Goal: Task Accomplishment & Management: Complete application form

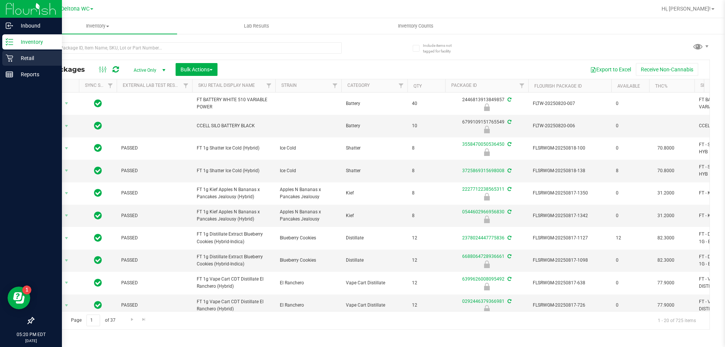
click at [14, 55] on p "Retail" at bounding box center [35, 58] width 45 height 9
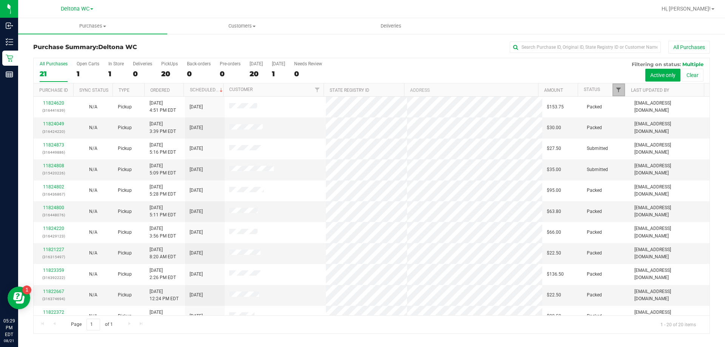
click at [618, 90] on span "Filter" at bounding box center [618, 90] width 6 height 6
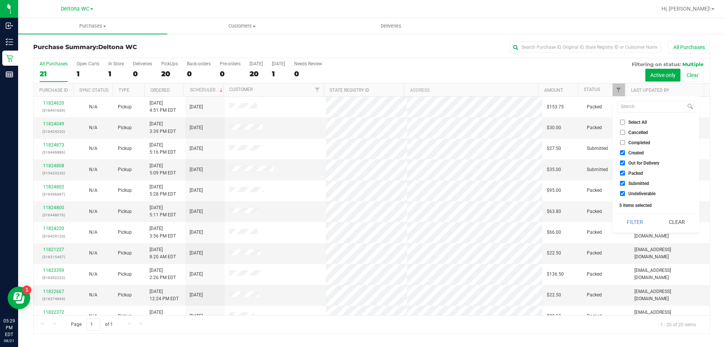
click at [622, 154] on input "Created" at bounding box center [622, 152] width 5 height 5
checkbox input "false"
click at [622, 160] on li "Out for Delivery" at bounding box center [656, 163] width 78 height 8
click at [623, 163] on input "Out for Delivery" at bounding box center [622, 162] width 5 height 5
checkbox input "false"
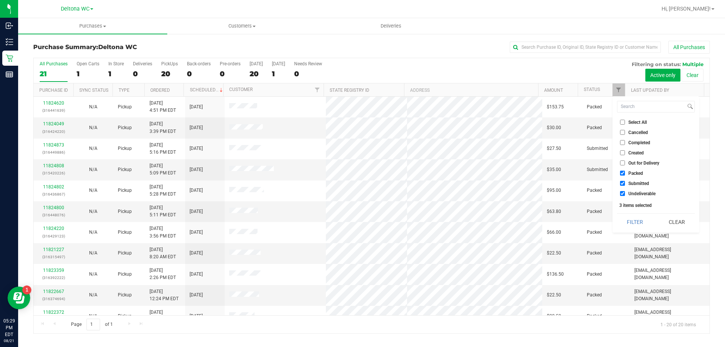
click at [621, 173] on input "Packed" at bounding box center [622, 173] width 5 height 5
checkbox input "false"
click at [621, 195] on input "Undeliverable" at bounding box center [622, 193] width 5 height 5
checkbox input "false"
click at [626, 217] on button "Filter" at bounding box center [635, 222] width 36 height 17
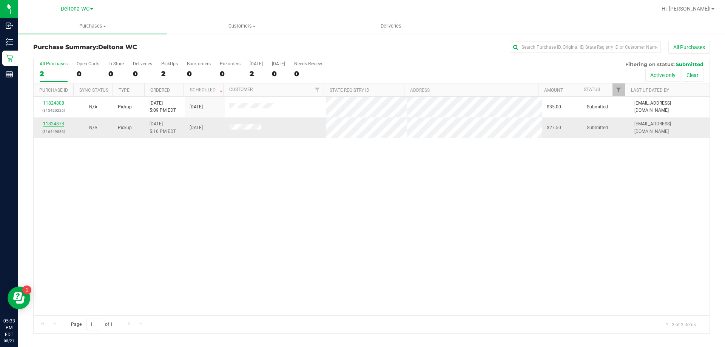
click at [49, 124] on link "11824873" at bounding box center [53, 123] width 21 height 5
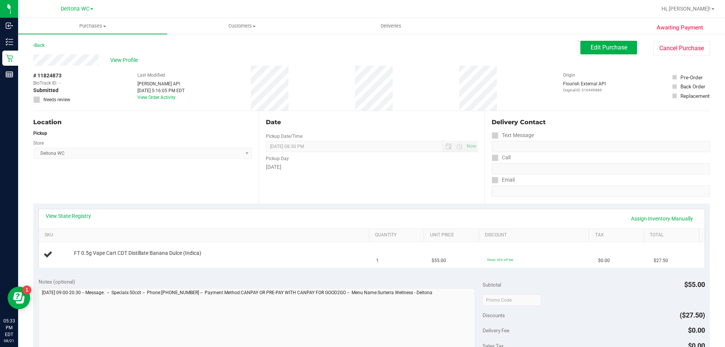
click at [62, 186] on div "Location Pickup Store Deltona WC Select Store [PERSON_NAME][GEOGRAPHIC_DATA] [P…" at bounding box center [145, 157] width 225 height 92
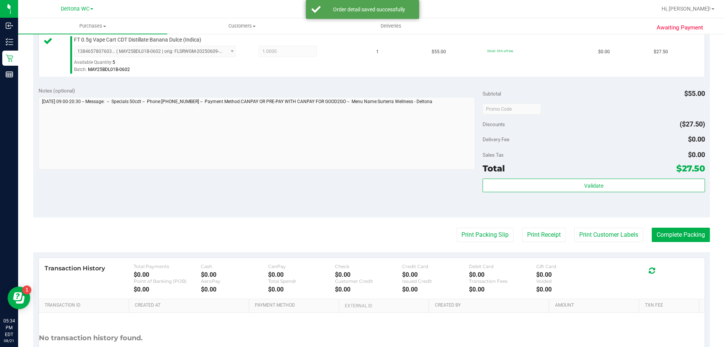
scroll to position [264, 0]
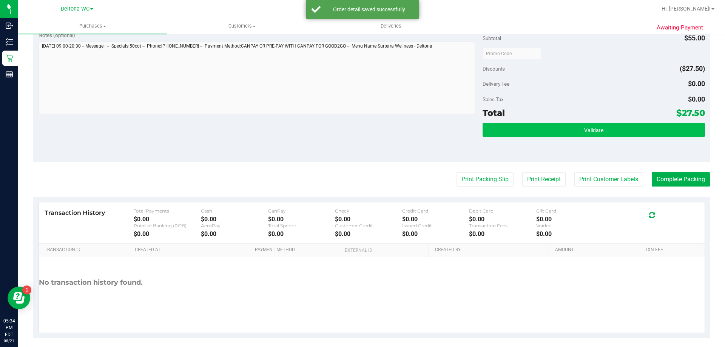
drag, startPoint x: 612, startPoint y: 137, endPoint x: 611, endPoint y: 128, distance: 9.1
click at [611, 136] on div "Validate" at bounding box center [593, 130] width 222 height 14
click at [519, 126] on button "Validate" at bounding box center [593, 130] width 222 height 14
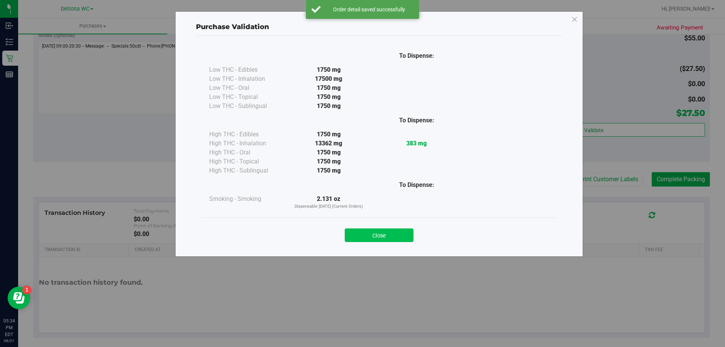
click at [379, 235] on button "Close" at bounding box center [379, 235] width 69 height 14
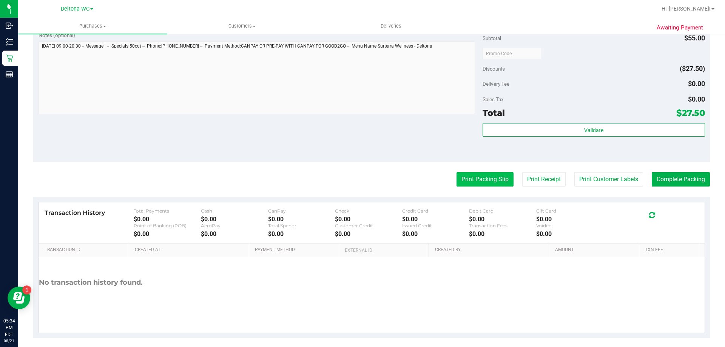
click at [461, 173] on button "Print Packing Slip" at bounding box center [484, 179] width 57 height 14
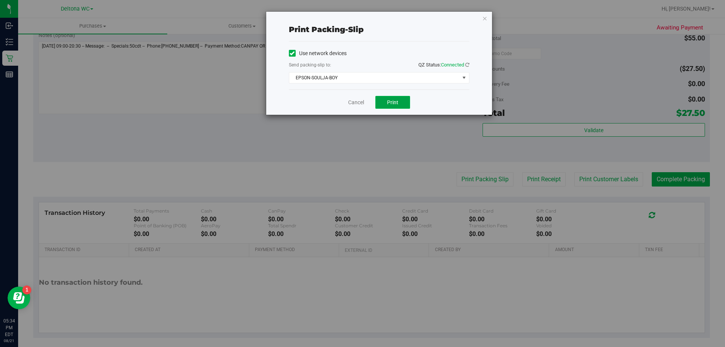
click at [386, 105] on button "Print" at bounding box center [392, 102] width 35 height 13
click at [363, 104] on link "Cancel" at bounding box center [356, 102] width 16 height 8
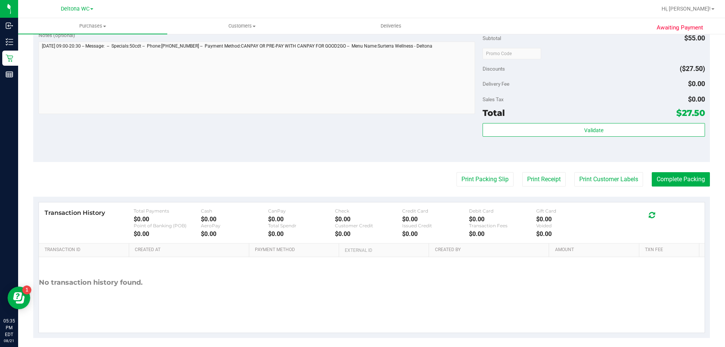
scroll to position [270, 0]
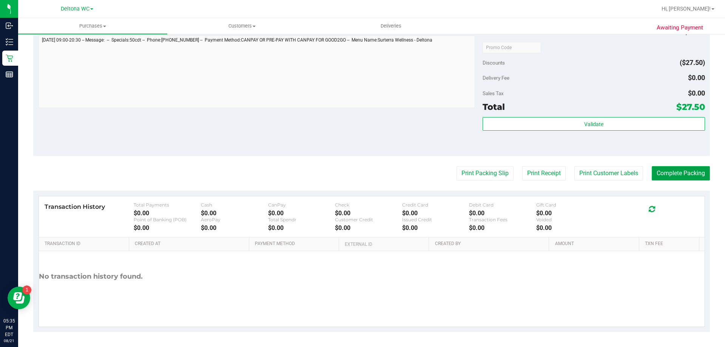
click at [658, 172] on button "Complete Packing" at bounding box center [680, 173] width 58 height 14
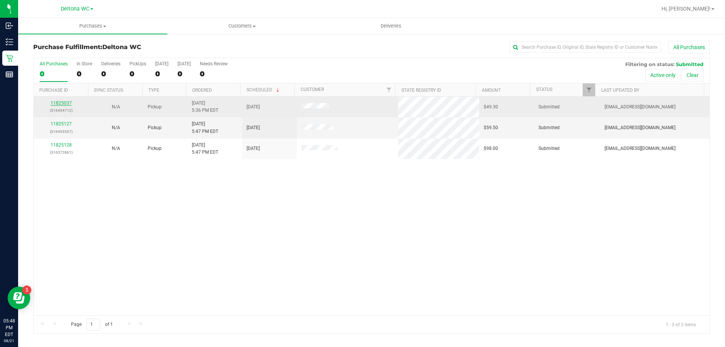
click at [65, 103] on link "11825037" at bounding box center [61, 102] width 21 height 5
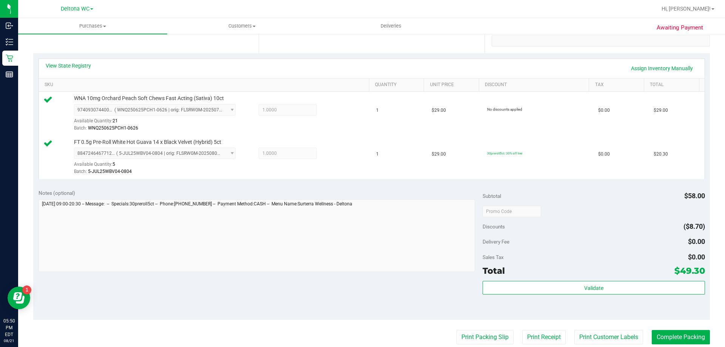
scroll to position [189, 0]
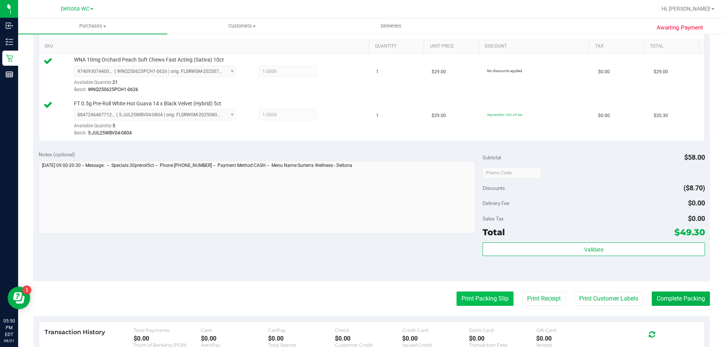
click at [468, 302] on button "Print Packing Slip" at bounding box center [484, 298] width 57 height 14
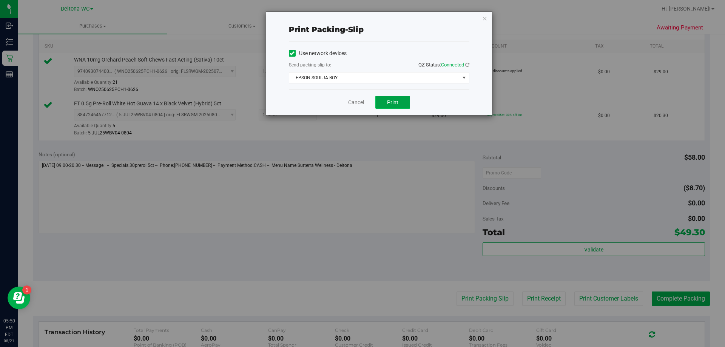
click at [393, 96] on button "Print" at bounding box center [392, 102] width 35 height 13
click at [352, 103] on link "Cancel" at bounding box center [356, 102] width 16 height 8
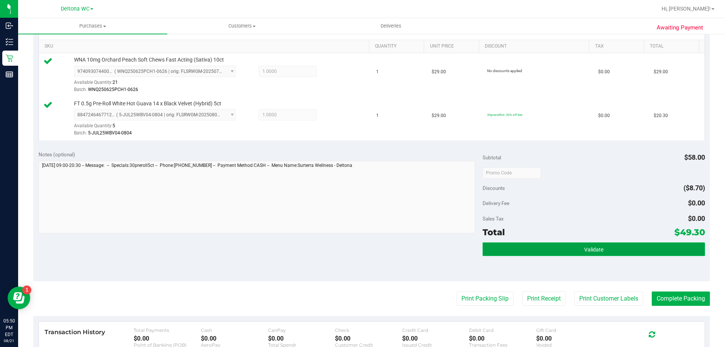
click at [555, 243] on button "Validate" at bounding box center [593, 249] width 222 height 14
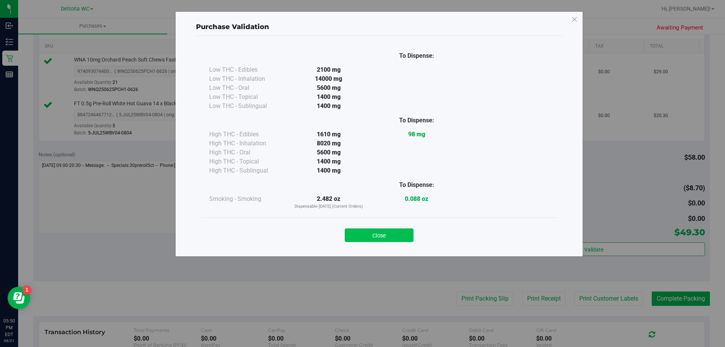
click at [380, 235] on button "Close" at bounding box center [379, 235] width 69 height 14
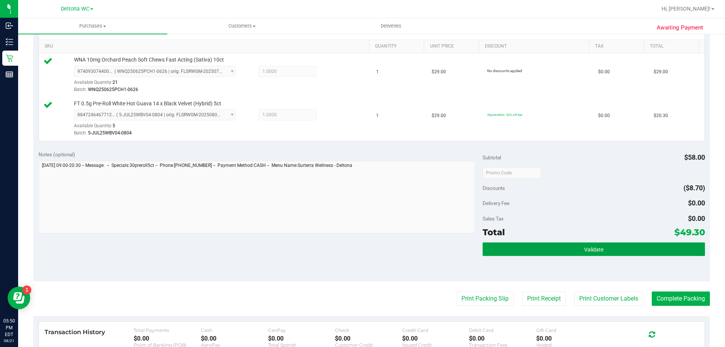
click at [626, 255] on button "Validate" at bounding box center [593, 249] width 222 height 14
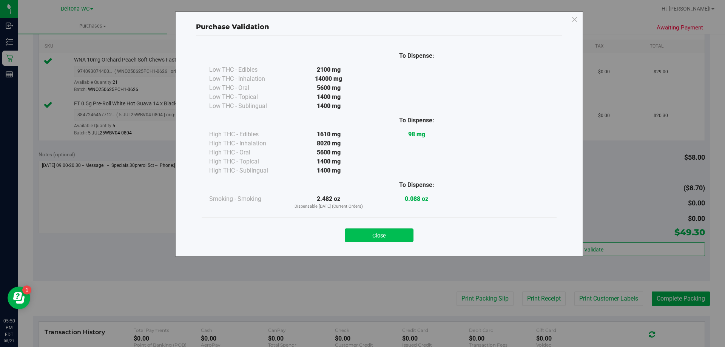
click at [377, 239] on button "Close" at bounding box center [379, 235] width 69 height 14
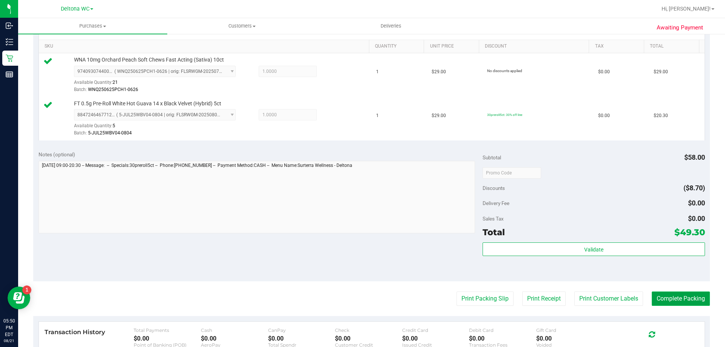
click at [666, 303] on button "Complete Packing" at bounding box center [680, 298] width 58 height 14
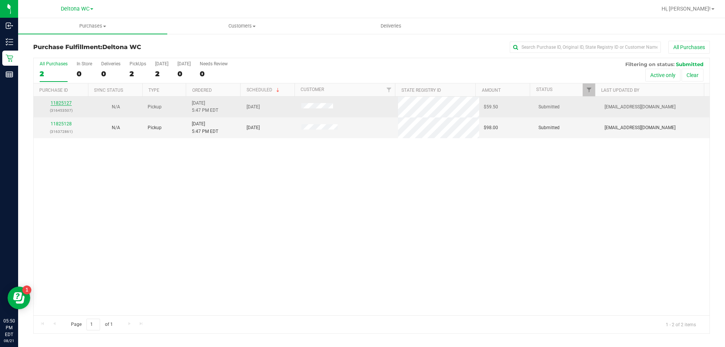
click at [55, 102] on link "11825127" at bounding box center [61, 102] width 21 height 5
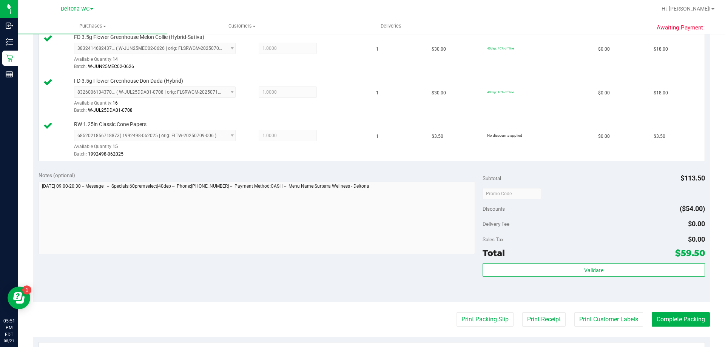
scroll to position [401, 0]
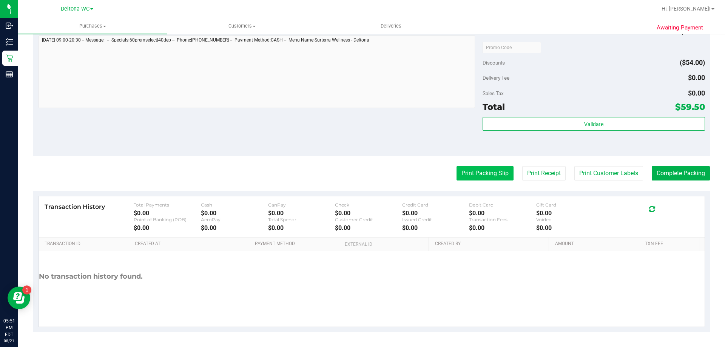
click at [460, 170] on button "Print Packing Slip" at bounding box center [484, 173] width 57 height 14
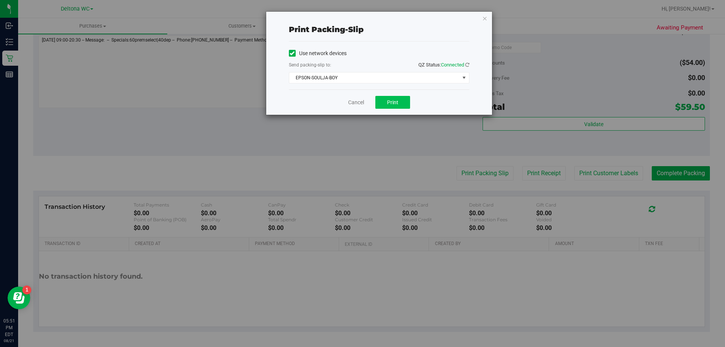
click at [407, 95] on div "Cancel Print" at bounding box center [379, 101] width 180 height 25
click at [403, 103] on button "Print" at bounding box center [392, 102] width 35 height 13
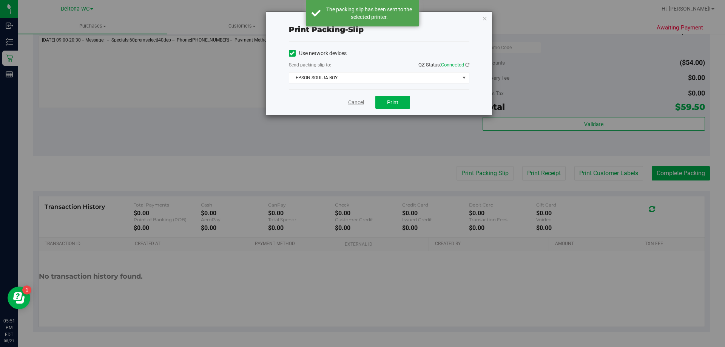
click at [355, 106] on link "Cancel" at bounding box center [356, 102] width 16 height 8
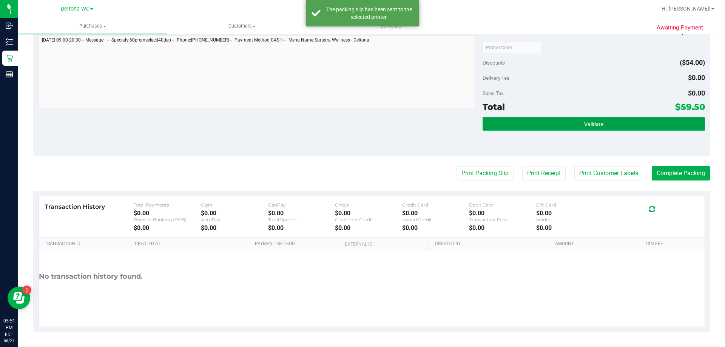
click at [516, 117] on button "Validate" at bounding box center [593, 124] width 222 height 14
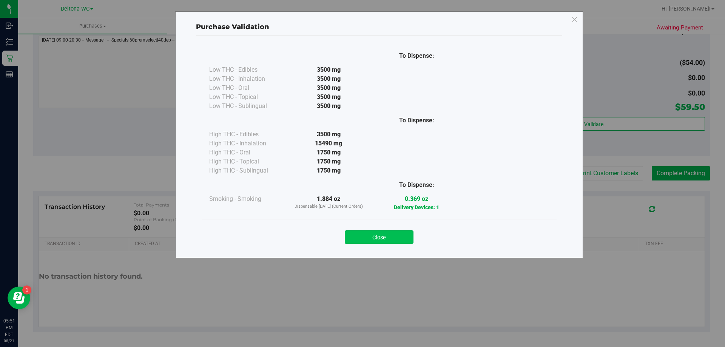
click at [366, 235] on button "Close" at bounding box center [379, 237] width 69 height 14
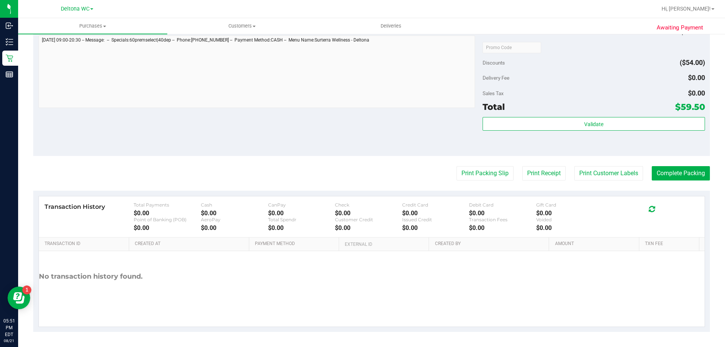
click at [644, 177] on div "Print Packing Slip Print Receipt Print Customer Labels Complete Packing" at bounding box center [371, 173] width 676 height 14
click at [651, 177] on button "Complete Packing" at bounding box center [680, 173] width 58 height 14
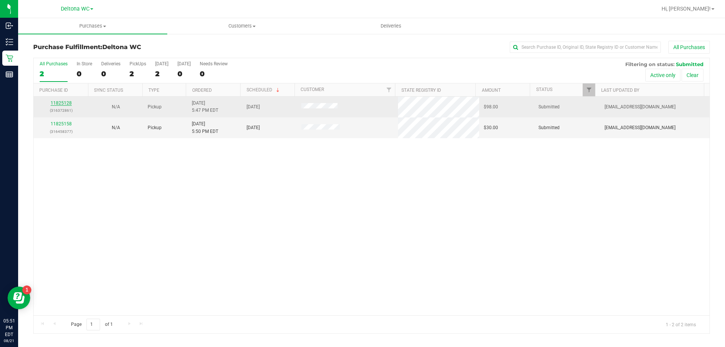
click at [64, 103] on link "11825128" at bounding box center [61, 102] width 21 height 5
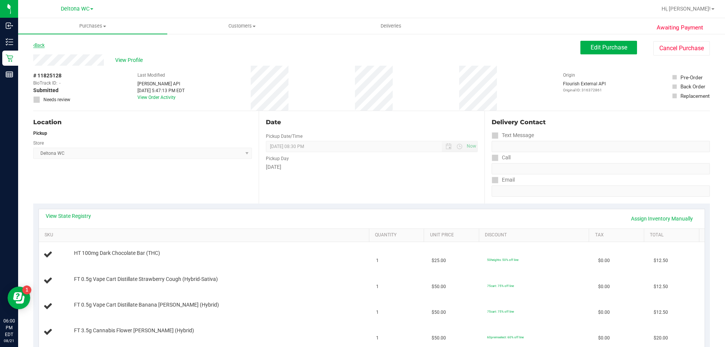
click at [45, 45] on link "Back" at bounding box center [38, 45] width 11 height 5
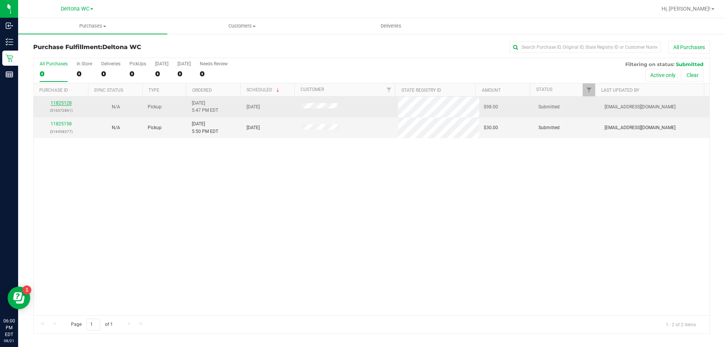
click at [66, 105] on link "11825128" at bounding box center [61, 102] width 21 height 5
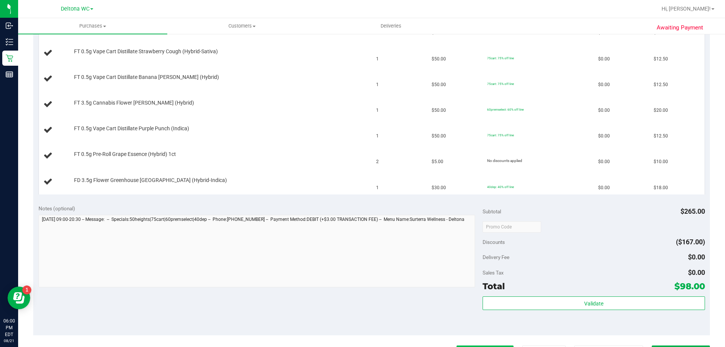
scroll to position [302, 0]
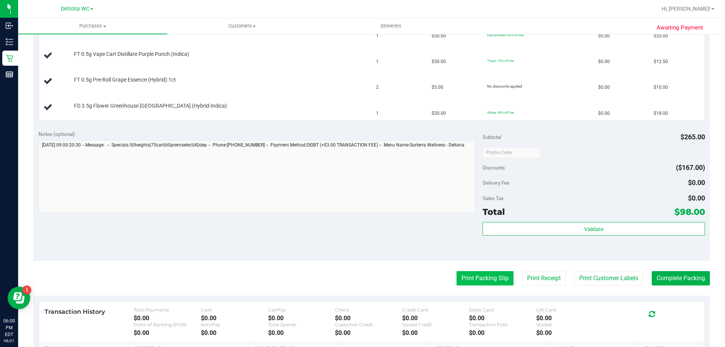
click at [492, 274] on button "Print Packing Slip" at bounding box center [484, 278] width 57 height 14
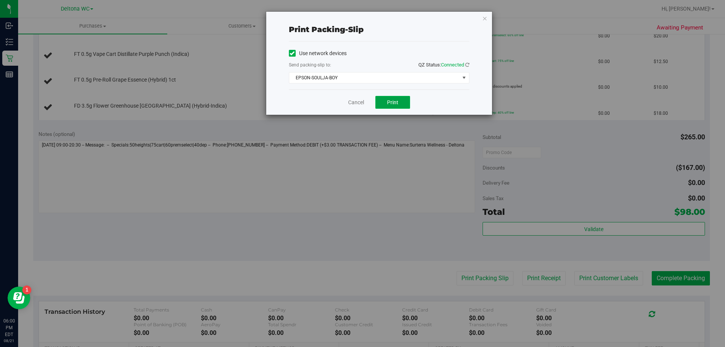
click at [394, 108] on button "Print" at bounding box center [392, 102] width 35 height 13
click at [360, 105] on link "Cancel" at bounding box center [356, 102] width 16 height 8
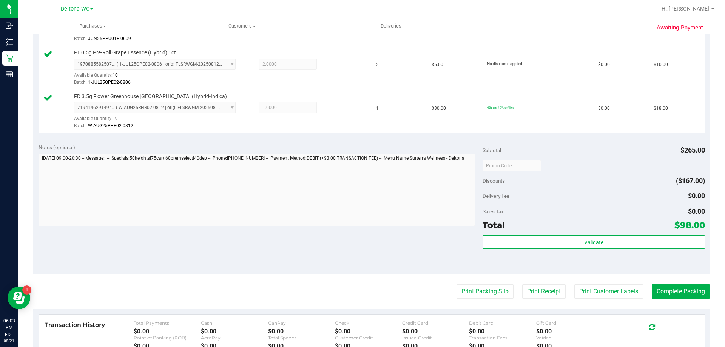
scroll to position [415, 0]
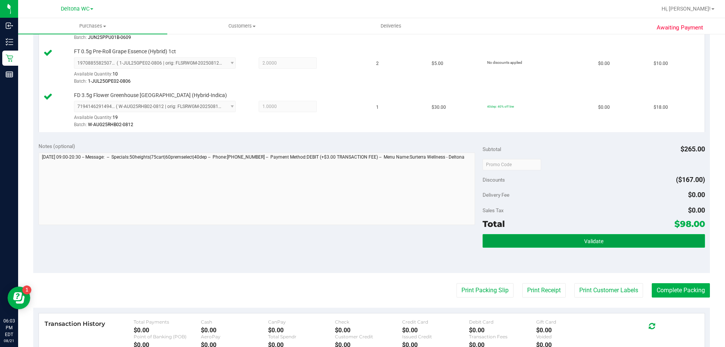
click at [560, 234] on button "Validate" at bounding box center [593, 241] width 222 height 14
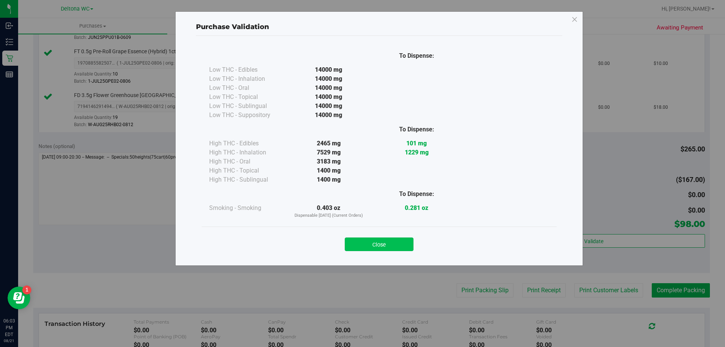
click at [369, 248] on button "Close" at bounding box center [379, 244] width 69 height 14
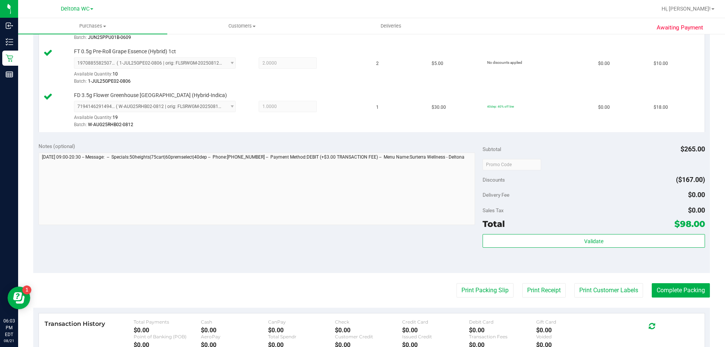
click at [645, 291] on div "Print Packing Slip Print Receipt Print Customer Labels Complete Packing" at bounding box center [371, 290] width 676 height 14
click at [651, 291] on button "Complete Packing" at bounding box center [680, 290] width 58 height 14
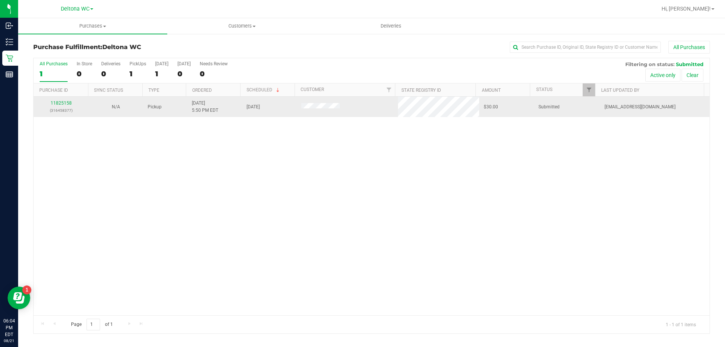
click at [68, 99] on td "11825158 (316458377)" at bounding box center [61, 107] width 55 height 20
click at [66, 102] on link "11825158" at bounding box center [61, 102] width 21 height 5
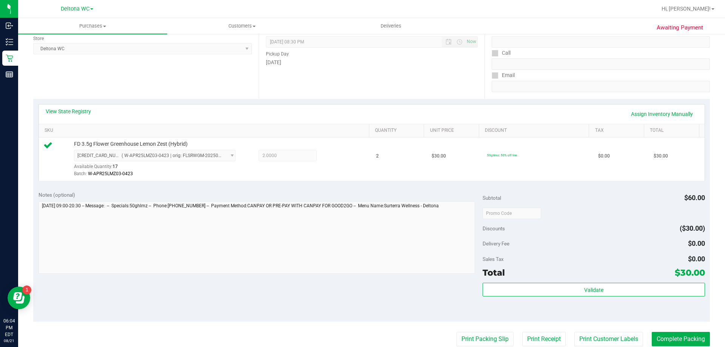
scroll to position [142, 0]
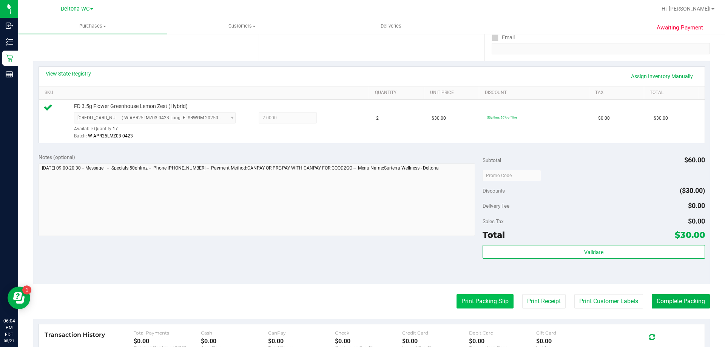
click at [483, 308] on button "Print Packing Slip" at bounding box center [484, 301] width 57 height 14
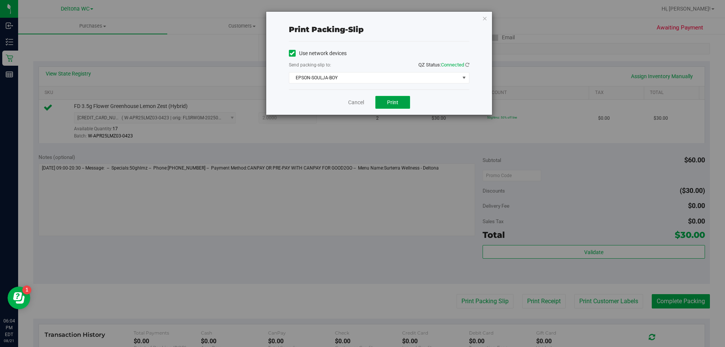
click at [393, 106] on button "Print" at bounding box center [392, 102] width 35 height 13
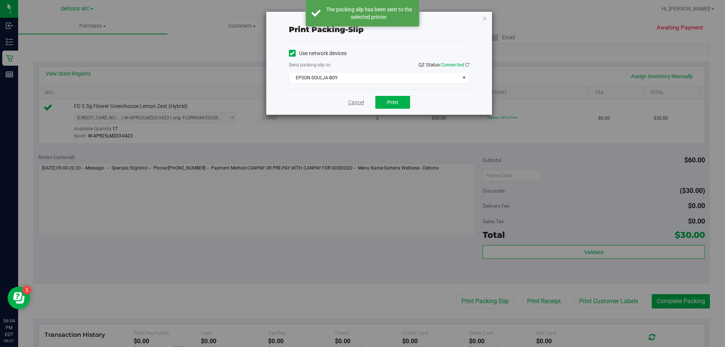
click at [358, 103] on link "Cancel" at bounding box center [356, 102] width 16 height 8
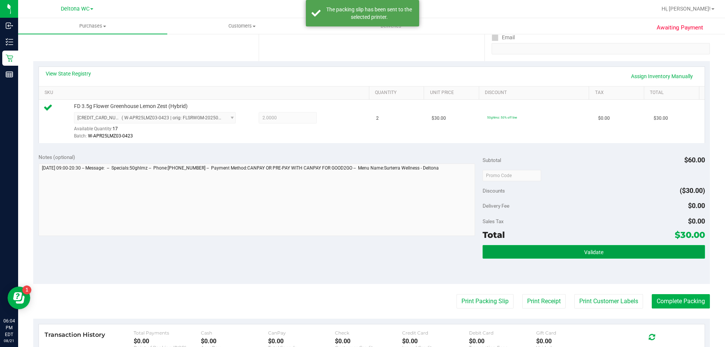
click at [540, 256] on button "Validate" at bounding box center [593, 252] width 222 height 14
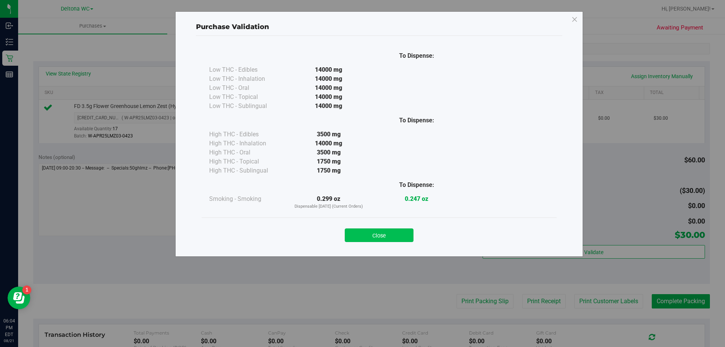
click at [385, 231] on button "Close" at bounding box center [379, 235] width 69 height 14
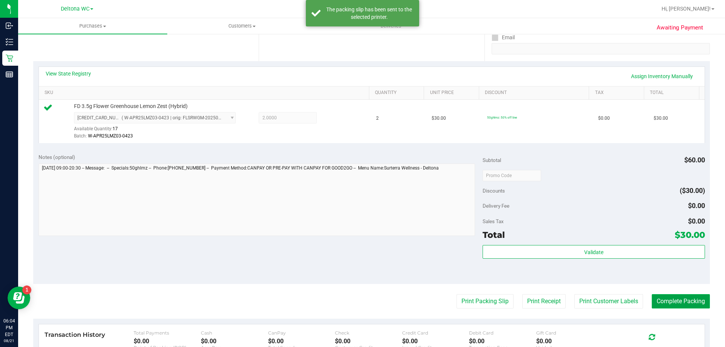
click at [665, 305] on button "Complete Packing" at bounding box center [680, 301] width 58 height 14
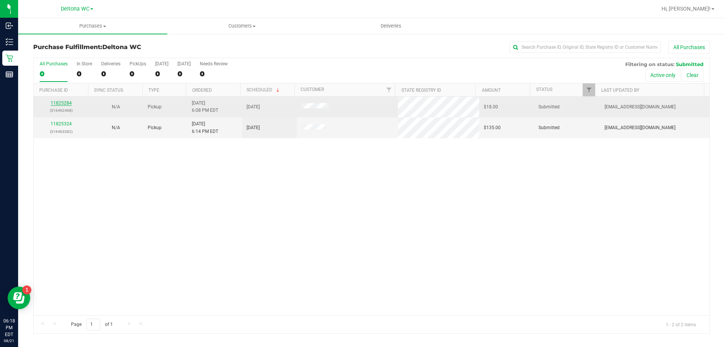
click at [63, 104] on link "11825284" at bounding box center [61, 102] width 21 height 5
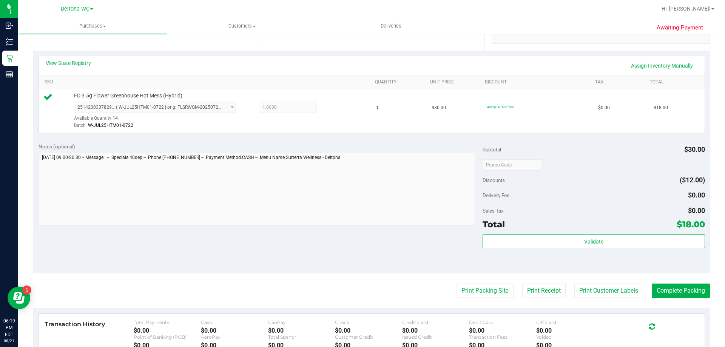
scroll to position [189, 0]
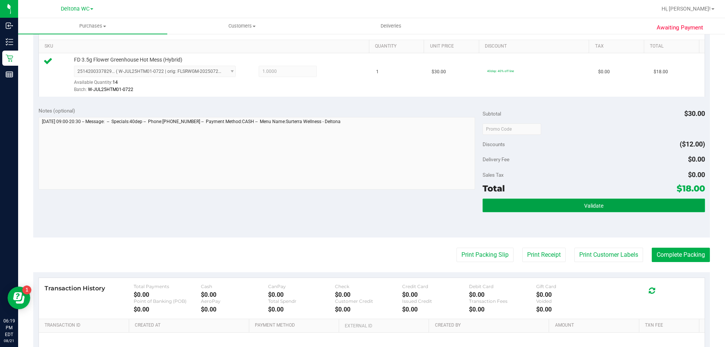
click at [580, 209] on button "Validate" at bounding box center [593, 205] width 222 height 14
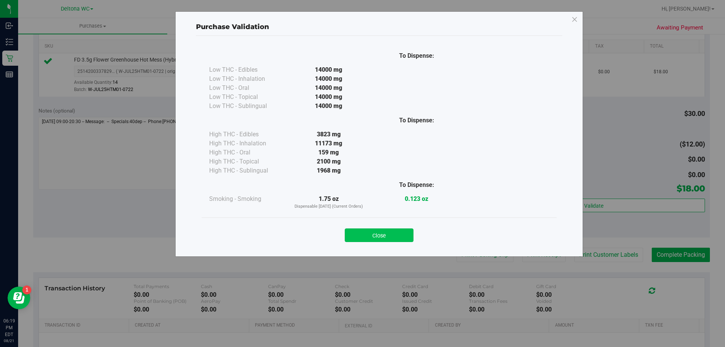
click at [379, 234] on button "Close" at bounding box center [379, 235] width 69 height 14
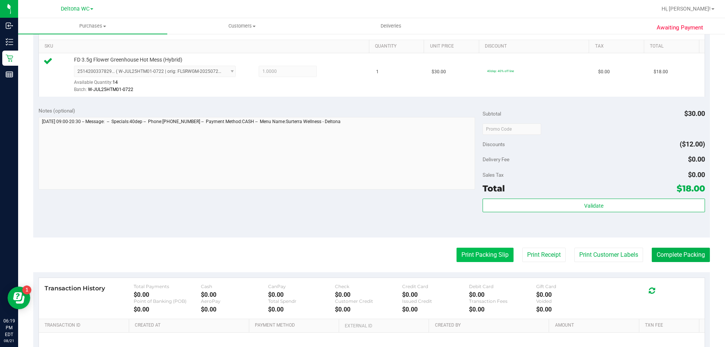
click at [484, 255] on button "Print Packing Slip" at bounding box center [484, 255] width 57 height 14
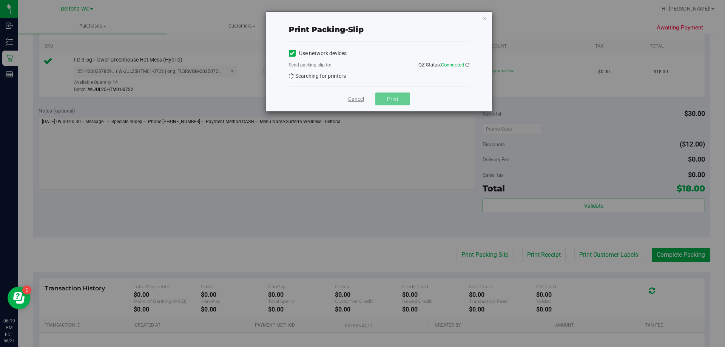
click at [361, 98] on link "Cancel" at bounding box center [356, 99] width 16 height 8
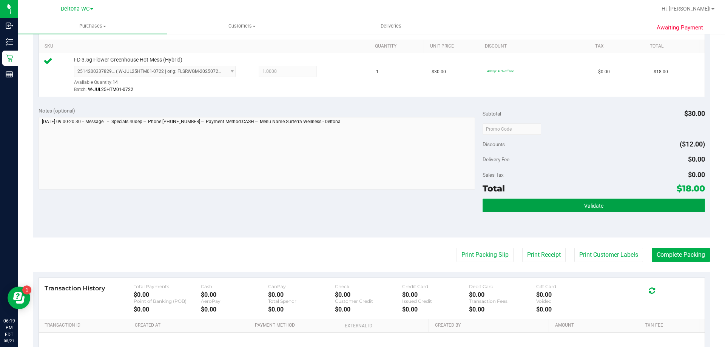
click at [520, 208] on button "Validate" at bounding box center [593, 205] width 222 height 14
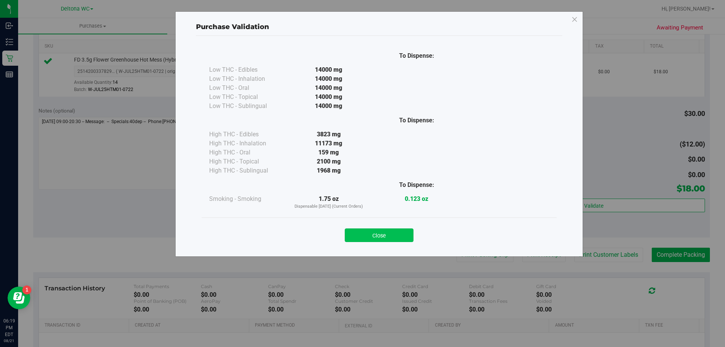
click at [413, 231] on div "Close" at bounding box center [378, 232] width 343 height 19
click at [400, 234] on button "Close" at bounding box center [379, 235] width 69 height 14
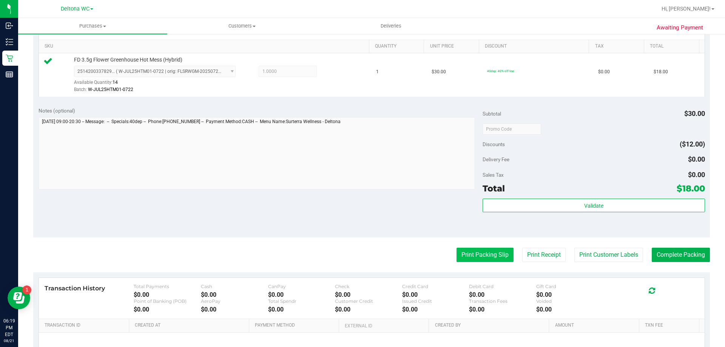
click at [491, 255] on button "Print Packing Slip" at bounding box center [484, 255] width 57 height 14
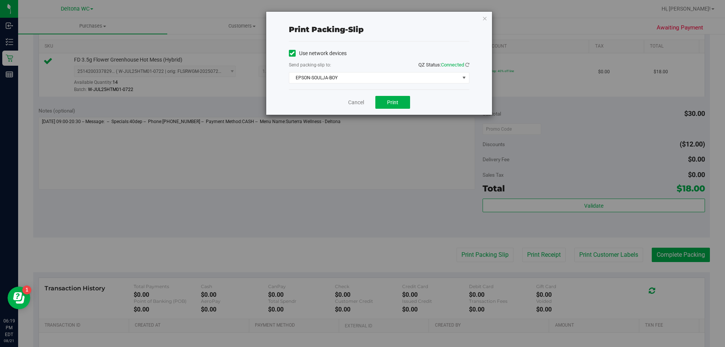
click at [386, 110] on div "Cancel Print" at bounding box center [379, 101] width 180 height 25
click at [392, 104] on span "Print" at bounding box center [392, 102] width 11 height 6
click at [353, 105] on link "Cancel" at bounding box center [356, 102] width 16 height 8
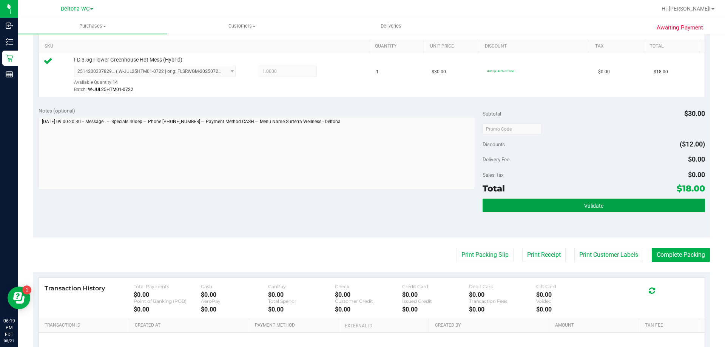
click at [534, 206] on button "Validate" at bounding box center [593, 205] width 222 height 14
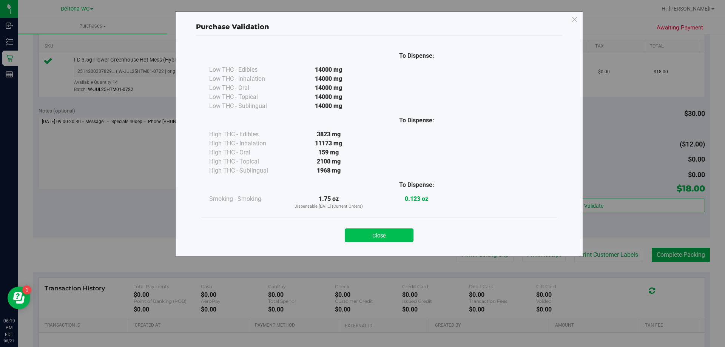
click at [408, 234] on button "Close" at bounding box center [379, 235] width 69 height 14
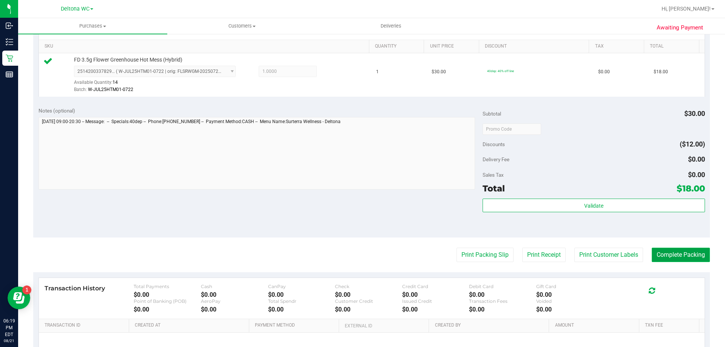
click at [682, 262] on button "Complete Packing" at bounding box center [680, 255] width 58 height 14
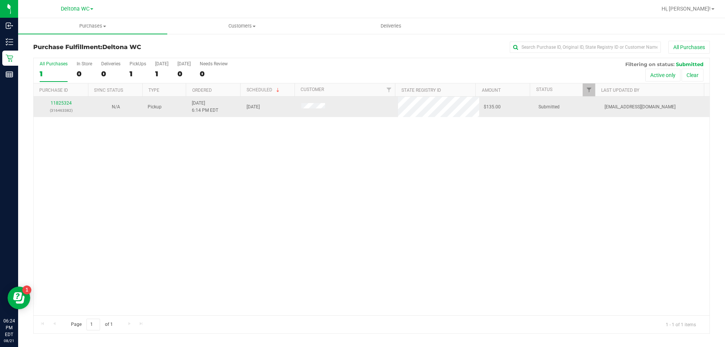
click at [63, 107] on p "(316463382)" at bounding box center [61, 110] width 46 height 7
click at [63, 105] on link "11825324" at bounding box center [61, 102] width 21 height 5
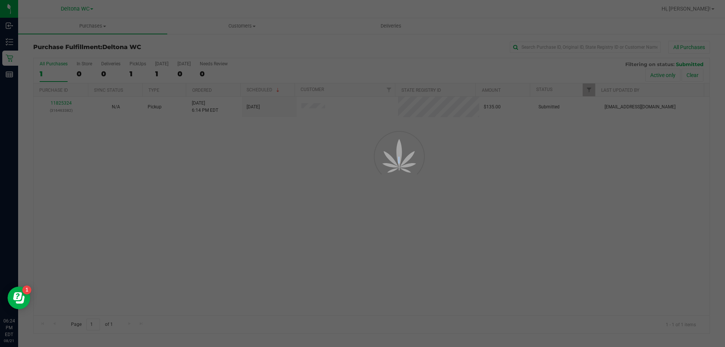
click at [63, 105] on div at bounding box center [362, 173] width 725 height 347
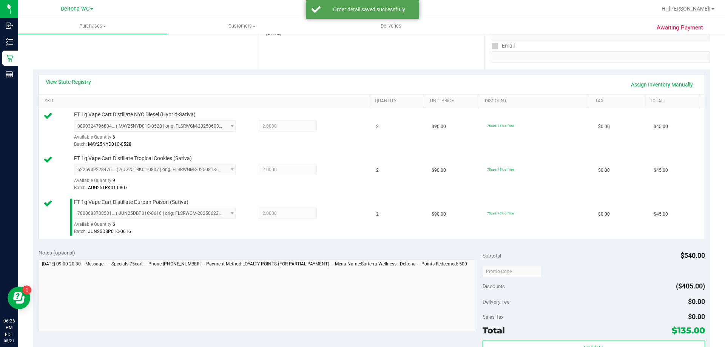
scroll to position [264, 0]
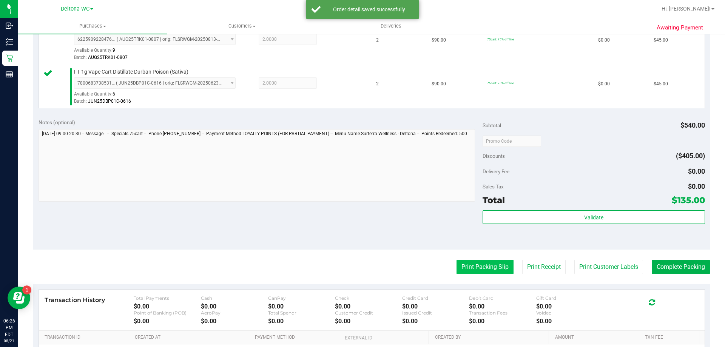
click at [483, 263] on button "Print Packing Slip" at bounding box center [484, 267] width 57 height 14
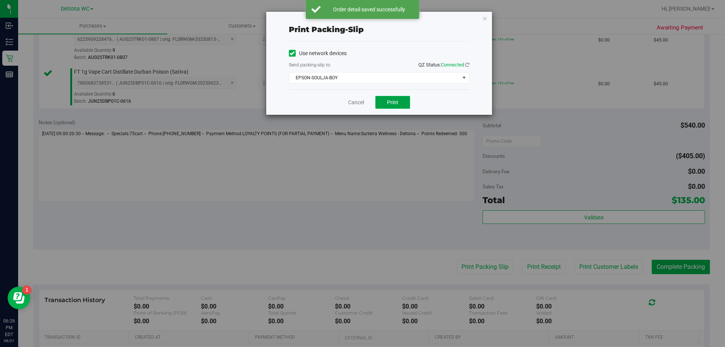
click at [395, 102] on span "Print" at bounding box center [392, 102] width 11 height 6
click at [545, 208] on div "Print packing-slip Use network devices Send packing-slip to: QZ Status: Connect…" at bounding box center [365, 173] width 730 height 347
click at [577, 225] on div "Print packing-slip Use network devices Send packing-slip to: QZ Status: Connect…" at bounding box center [365, 173] width 730 height 347
click at [352, 104] on link "Cancel" at bounding box center [356, 102] width 16 height 8
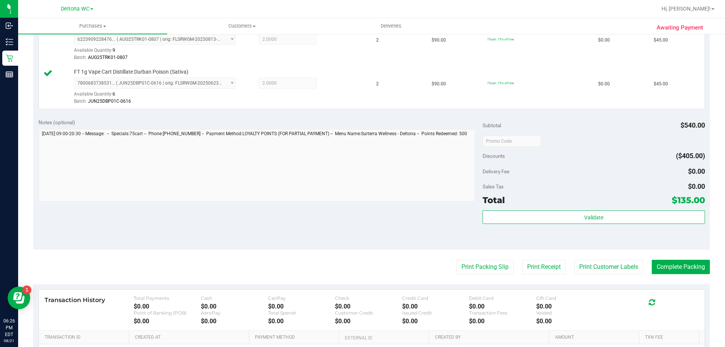
click at [521, 235] on div "Validate" at bounding box center [593, 227] width 222 height 34
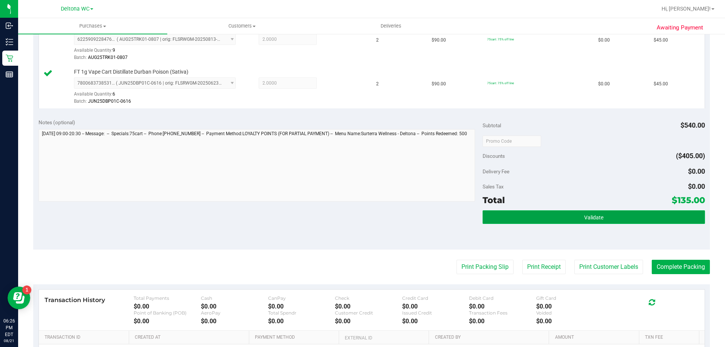
click at [533, 223] on button "Validate" at bounding box center [593, 217] width 222 height 14
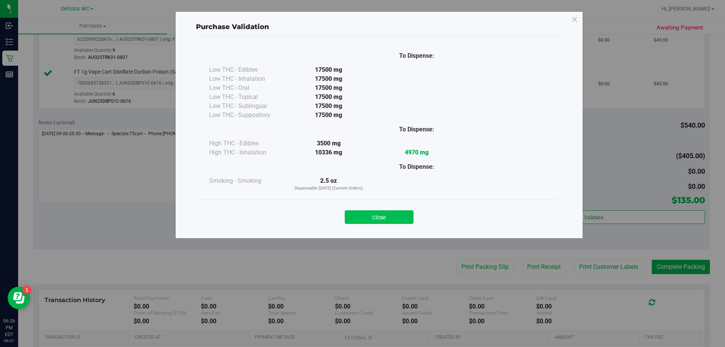
click at [389, 211] on button "Close" at bounding box center [379, 217] width 69 height 14
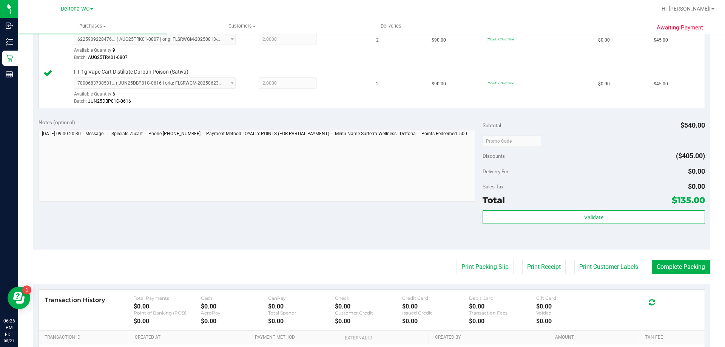
click at [665, 253] on purchase-details "Back Edit Purchase Cancel Purchase View Profile # 11825324 BioTrack ID: - Submi…" at bounding box center [371, 101] width 676 height 649
click at [695, 271] on button "Complete Packing" at bounding box center [680, 267] width 58 height 14
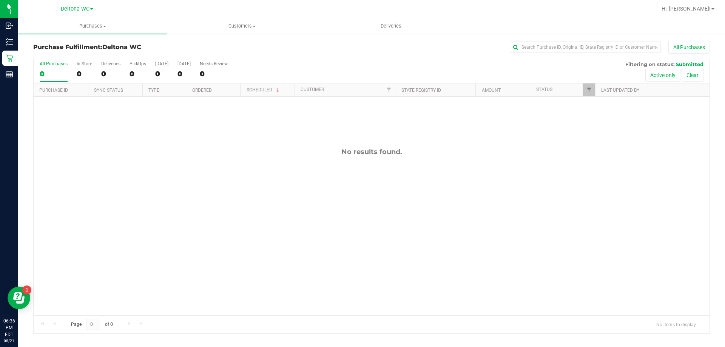
click at [206, 173] on div "No results found." at bounding box center [371, 231] width 675 height 269
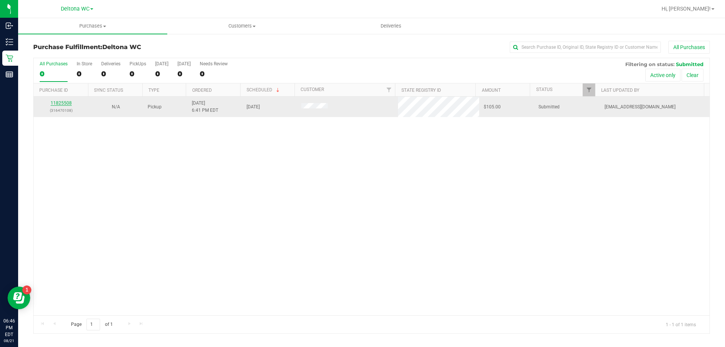
click at [65, 105] on link "11825508" at bounding box center [61, 102] width 21 height 5
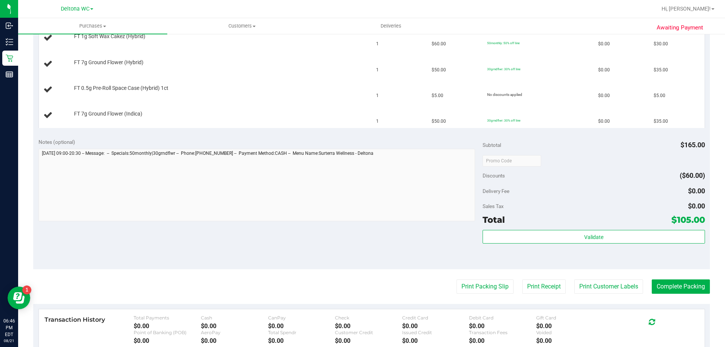
scroll to position [264, 0]
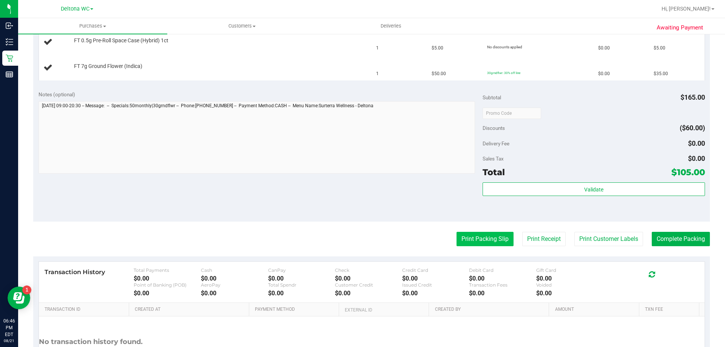
click at [484, 235] on button "Print Packing Slip" at bounding box center [484, 239] width 57 height 14
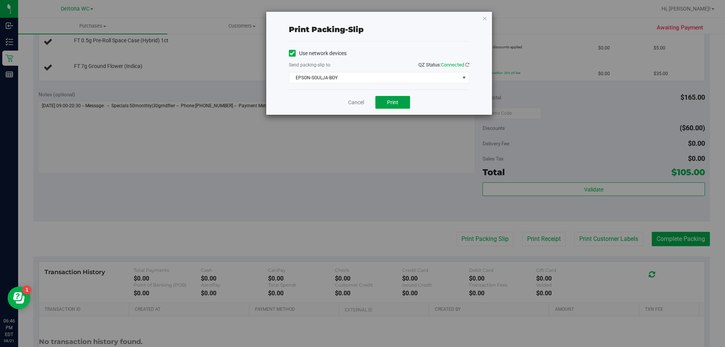
click at [389, 103] on span "Print" at bounding box center [392, 102] width 11 height 6
click at [350, 163] on div "Print packing-slip Use network devices Send packing-slip to: QZ Status: Connect…" at bounding box center [365, 173] width 730 height 347
click at [350, 102] on link "Cancel" at bounding box center [356, 102] width 16 height 8
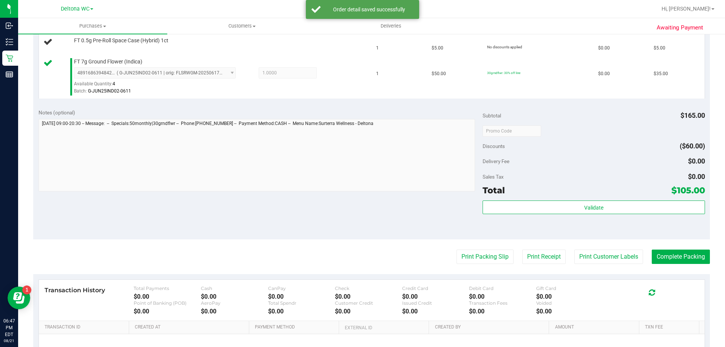
click at [378, 214] on div "Notes (optional) Subtotal $165.00 Discounts ($60.00) Delivery Fee $0.00 Sales T…" at bounding box center [371, 171] width 676 height 136
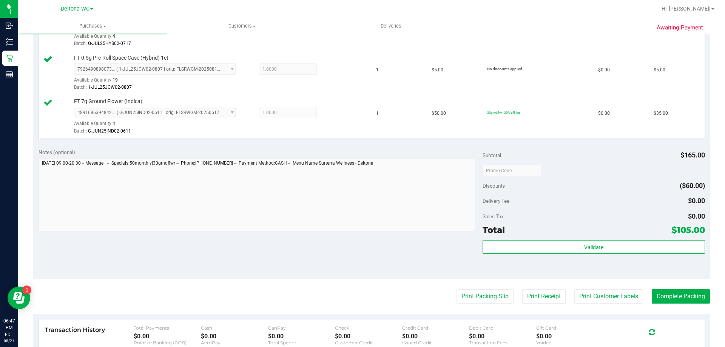
scroll to position [277, 0]
click at [590, 261] on div "Validate" at bounding box center [593, 258] width 222 height 34
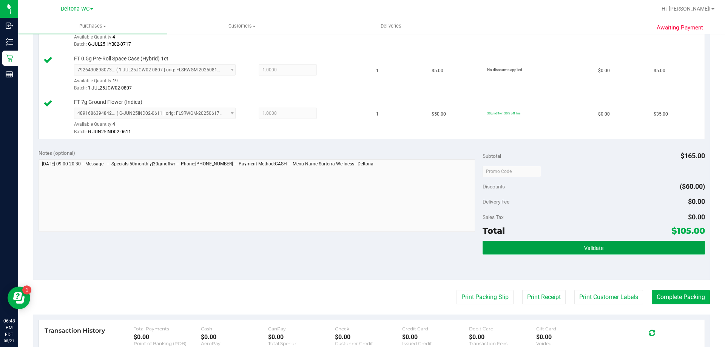
click at [602, 253] on button "Validate" at bounding box center [593, 248] width 222 height 14
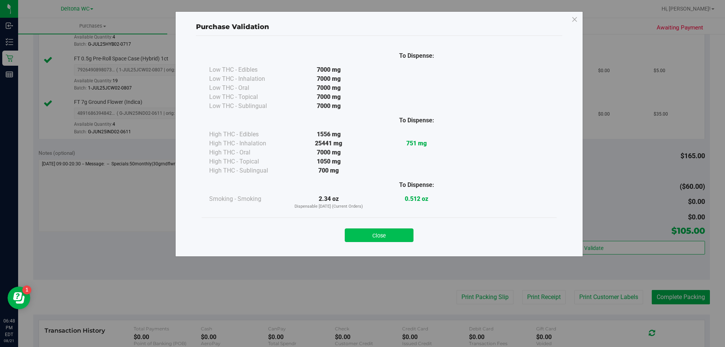
click at [377, 237] on button "Close" at bounding box center [379, 235] width 69 height 14
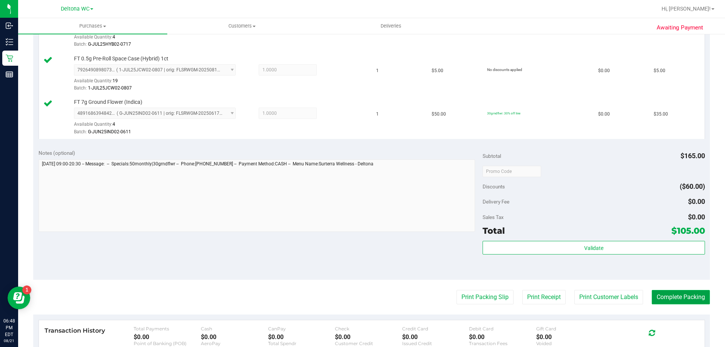
click at [674, 298] on button "Complete Packing" at bounding box center [680, 297] width 58 height 14
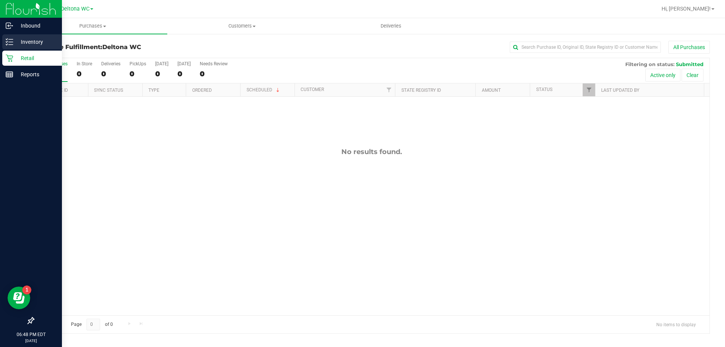
click at [31, 40] on p "Inventory" at bounding box center [35, 41] width 45 height 9
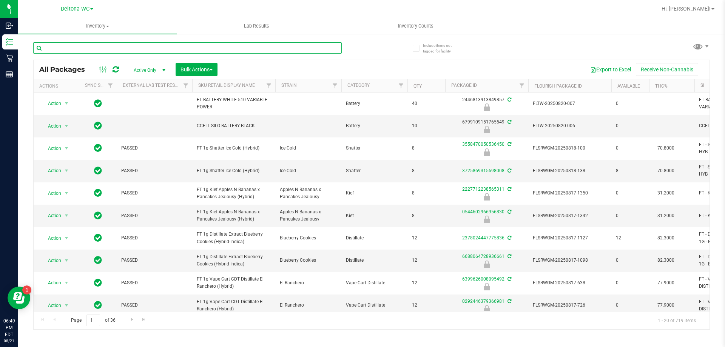
click at [125, 44] on input "text" at bounding box center [187, 47] width 308 height 11
click at [96, 25] on span "Inventory" at bounding box center [97, 26] width 159 height 7
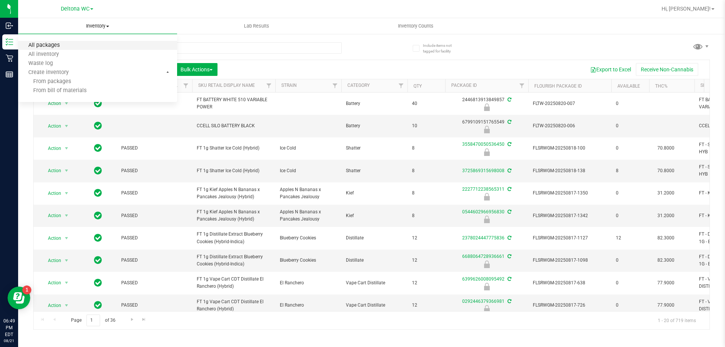
click at [44, 46] on span "All packages" at bounding box center [44, 45] width 52 height 6
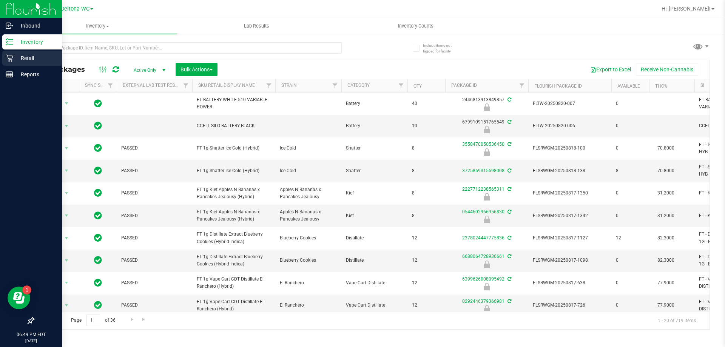
click at [13, 58] on p "Retail" at bounding box center [35, 58] width 45 height 9
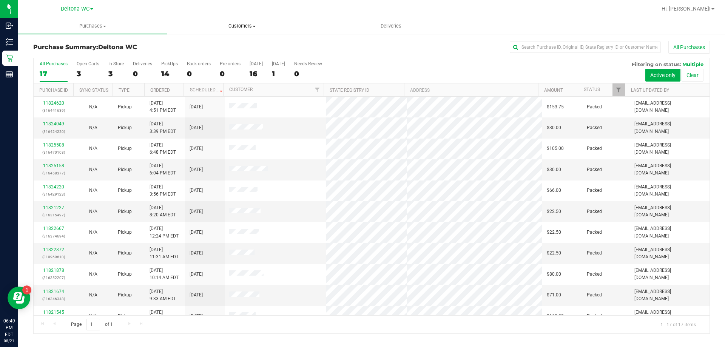
click at [236, 27] on span "Customers" at bounding box center [242, 26] width 148 height 7
click at [239, 46] on li "All customers" at bounding box center [241, 45] width 149 height 9
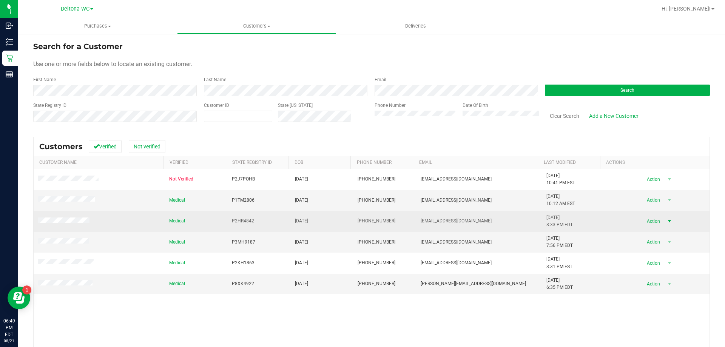
click at [640, 222] on span "Action" at bounding box center [652, 221] width 25 height 11
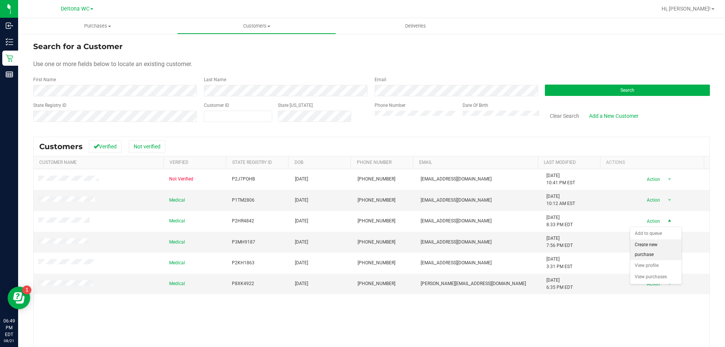
click at [643, 245] on li "Create new purchase" at bounding box center [655, 249] width 51 height 21
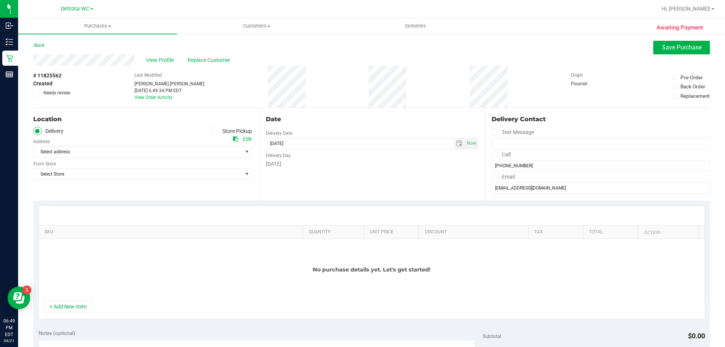
click at [244, 129] on label "Store Pickup" at bounding box center [232, 131] width 42 height 9
click at [0, 0] on input "Store Pickup" at bounding box center [0, 0] width 0 height 0
click at [223, 149] on span "Select Store" at bounding box center [138, 151] width 208 height 11
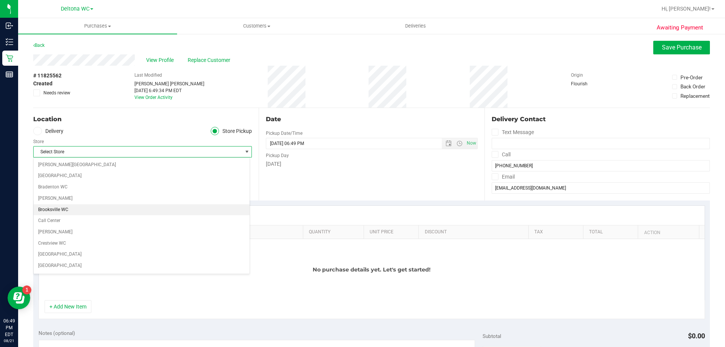
scroll to position [113, 0]
click at [78, 160] on li "Deltona WC" at bounding box center [142, 163] width 216 height 11
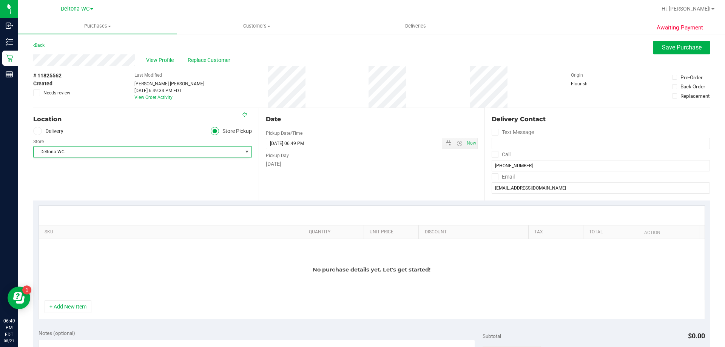
scroll to position [0, 0]
click at [78, 306] on button "+ Add New Item" at bounding box center [68, 306] width 47 height 13
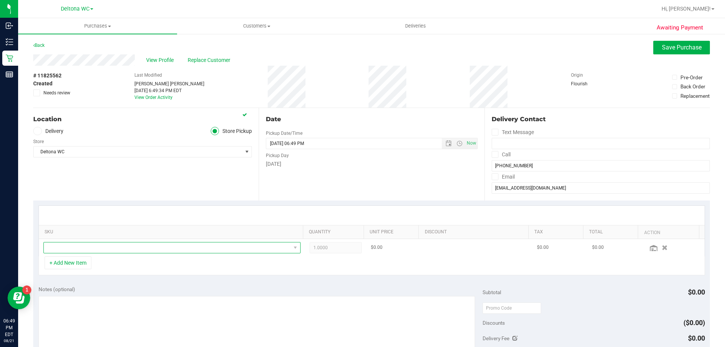
click at [122, 248] on span "NO DATA FOUND" at bounding box center [167, 247] width 247 height 11
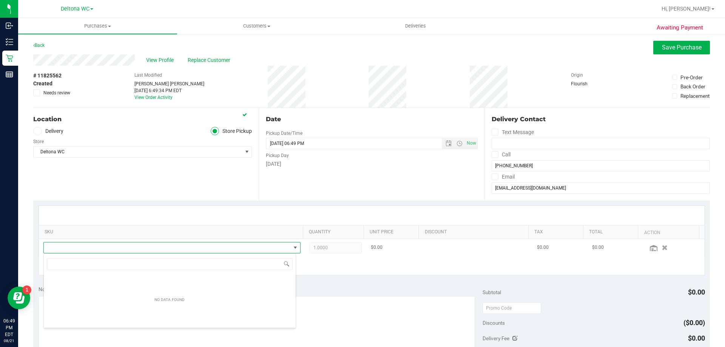
scroll to position [11, 250]
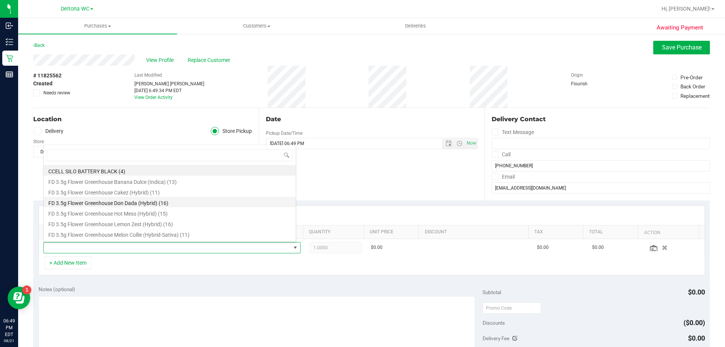
click at [152, 201] on li "FD 3.5g Flower Greenhouse Don Dada (Hybrid) (16)" at bounding box center [170, 202] width 252 height 11
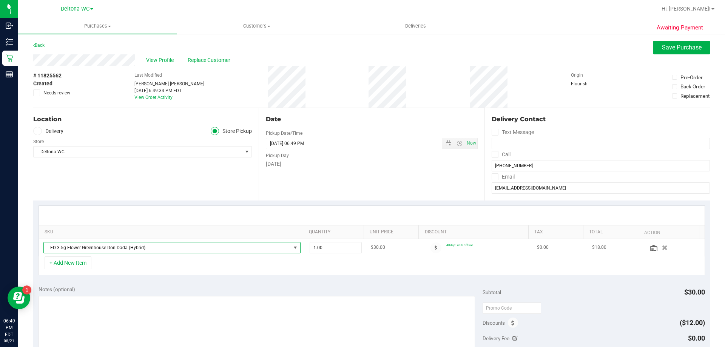
click at [292, 247] on span "NO DATA FOUND" at bounding box center [295, 248] width 6 height 6
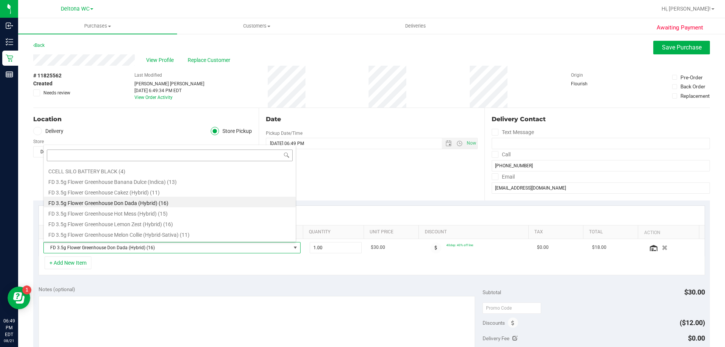
click at [131, 154] on input at bounding box center [170, 155] width 246 height 12
type input "[PERSON_NAME]"
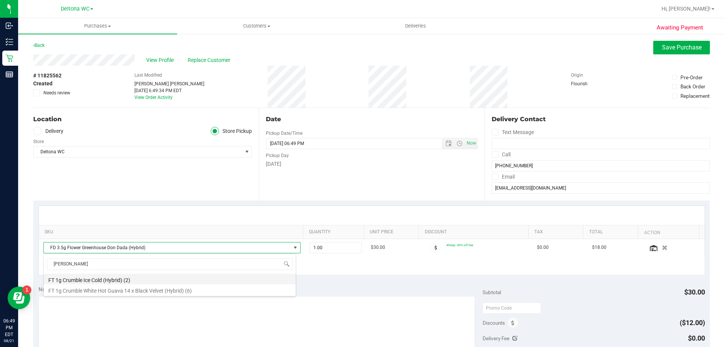
click at [119, 280] on li "FT 1g Crumble Ice Cold (Hybrid) (2)" at bounding box center [170, 279] width 252 height 11
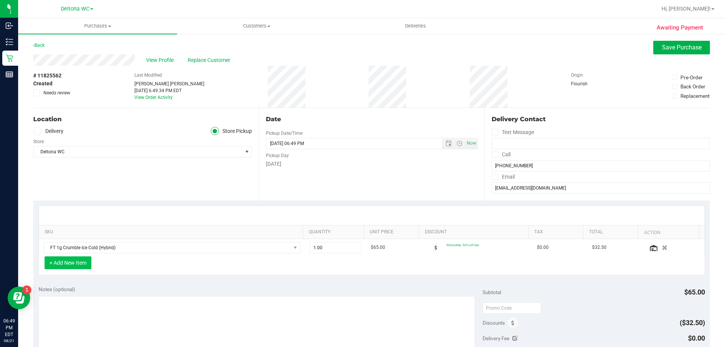
click at [74, 261] on button "+ Add New Item" at bounding box center [68, 262] width 47 height 13
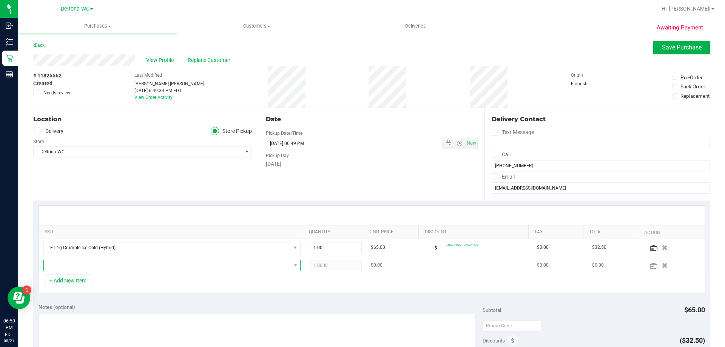
click at [74, 262] on span "NO DATA FOUND" at bounding box center [167, 265] width 247 height 11
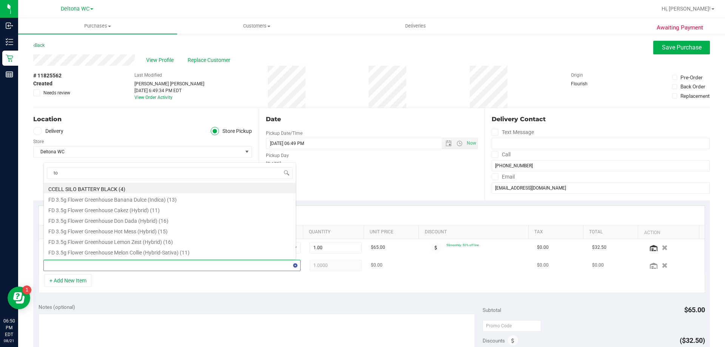
type input "top"
click at [112, 188] on li "FT 3.5g Cannabis Flower Top Gear (Indica) (4)" at bounding box center [170, 188] width 252 height 11
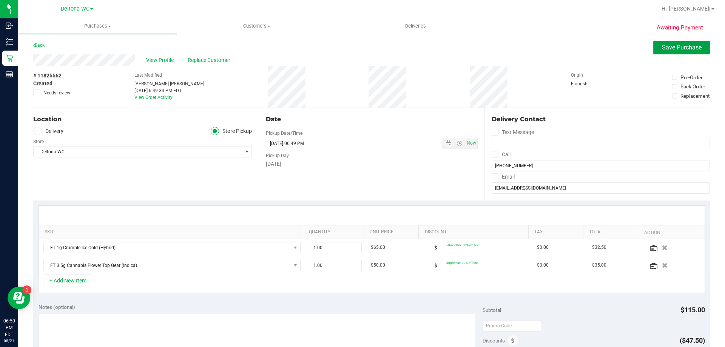
click at [655, 49] on button "Save Purchase" at bounding box center [681, 48] width 57 height 14
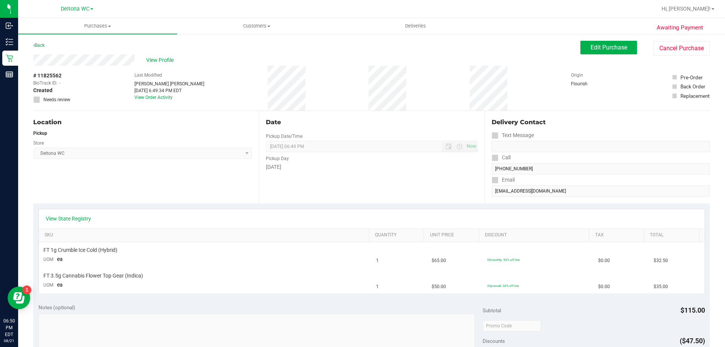
drag, startPoint x: 485, startPoint y: 225, endPoint x: 472, endPoint y: 228, distance: 13.5
click at [485, 225] on div "View State Registry" at bounding box center [371, 218] width 665 height 19
click at [628, 54] on button "Edit Purchase" at bounding box center [608, 48] width 57 height 14
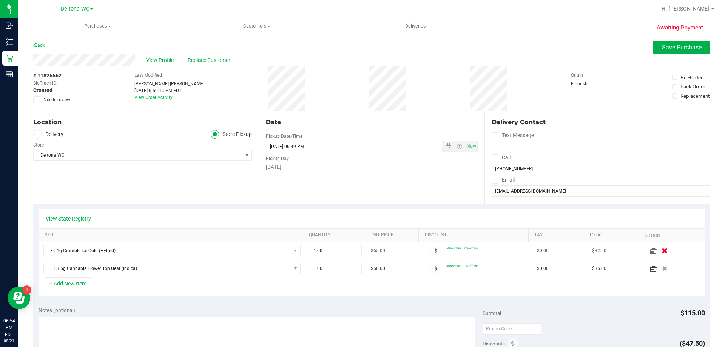
click at [658, 252] on button "button" at bounding box center [664, 250] width 13 height 8
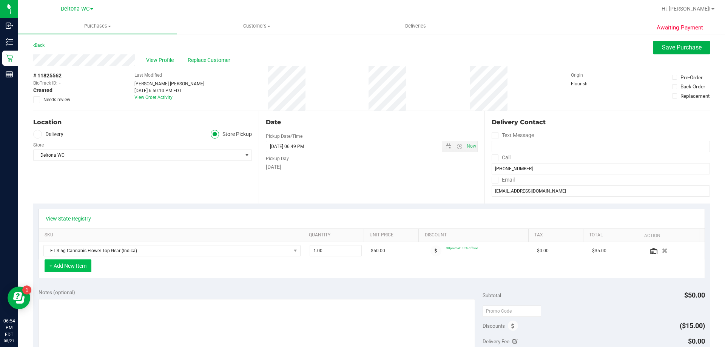
click at [69, 267] on button "+ Add New Item" at bounding box center [68, 265] width 47 height 13
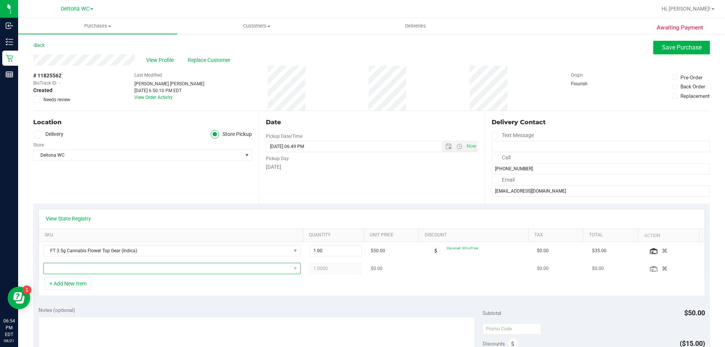
click at [83, 269] on span "NO DATA FOUND" at bounding box center [167, 268] width 247 height 11
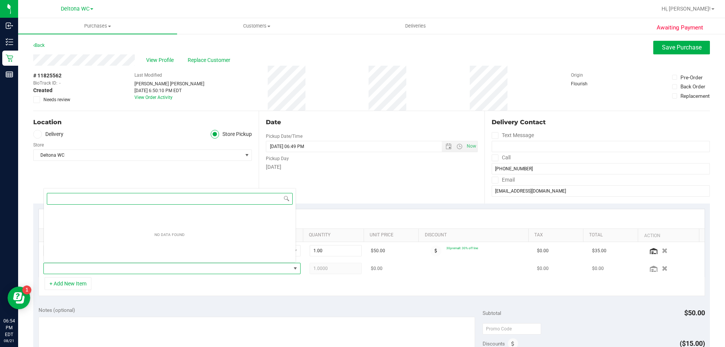
scroll to position [11, 250]
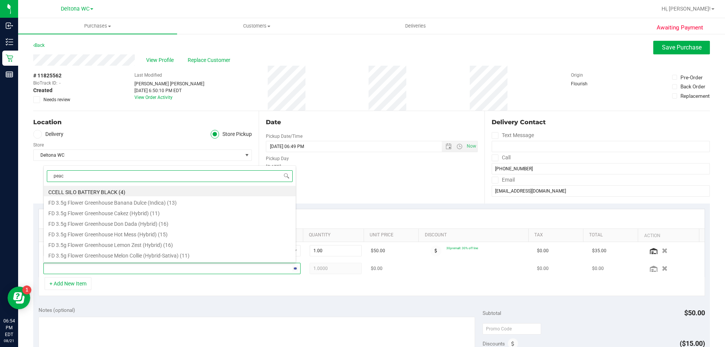
type input "peach"
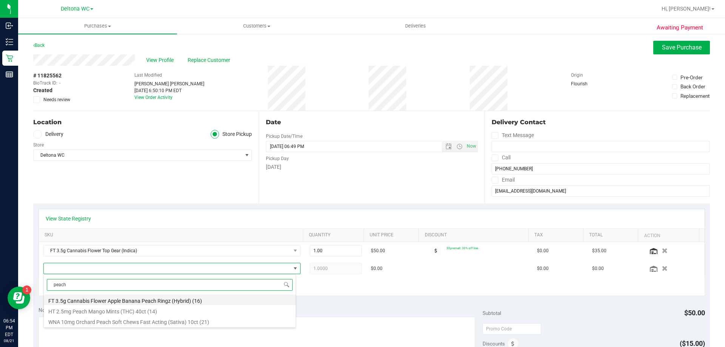
click at [128, 298] on li "FT 3.5g Cannabis Flower Apple Banana Peach Ringz (Hybrid) (16)" at bounding box center [170, 299] width 252 height 11
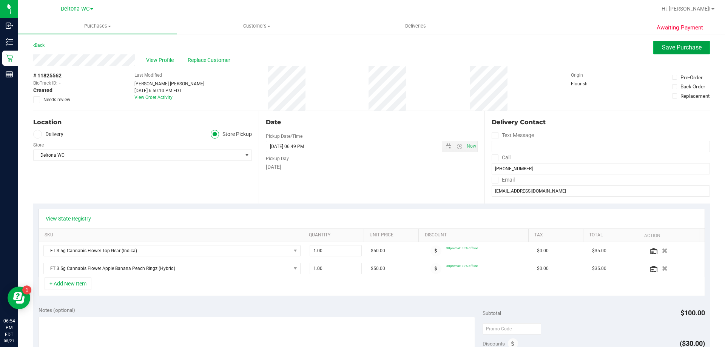
click at [662, 50] on span "Save Purchase" at bounding box center [682, 47] width 40 height 7
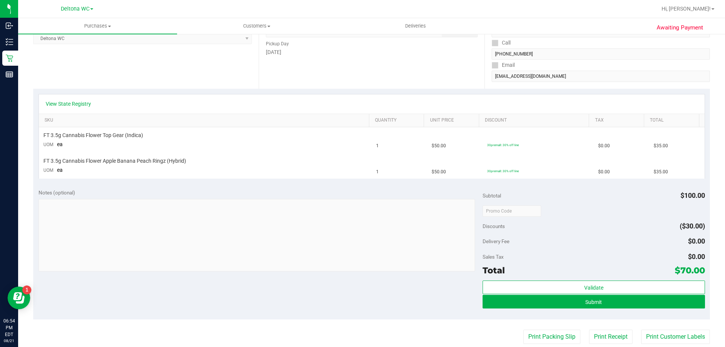
scroll to position [264, 0]
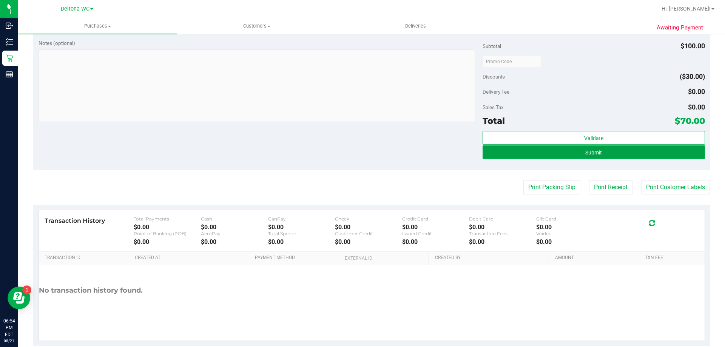
click at [616, 151] on button "Submit" at bounding box center [593, 152] width 222 height 14
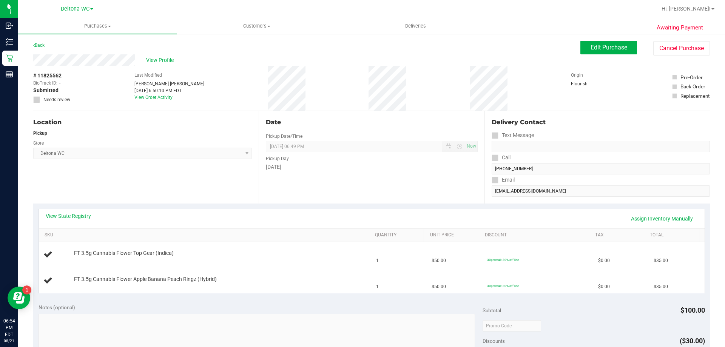
scroll to position [38, 0]
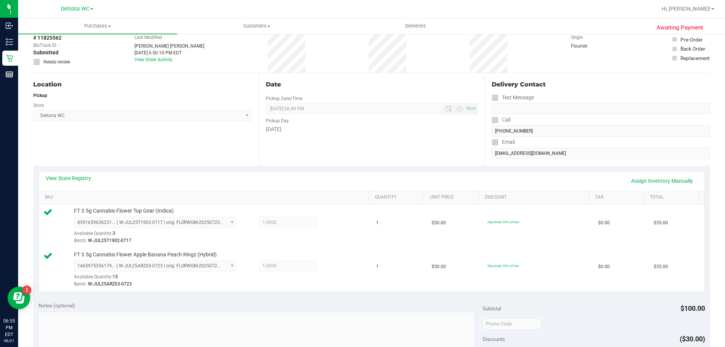
click at [82, 172] on div "View State Registry Assign Inventory Manually" at bounding box center [371, 180] width 665 height 19
click at [79, 179] on link "View State Registry" at bounding box center [68, 178] width 45 height 8
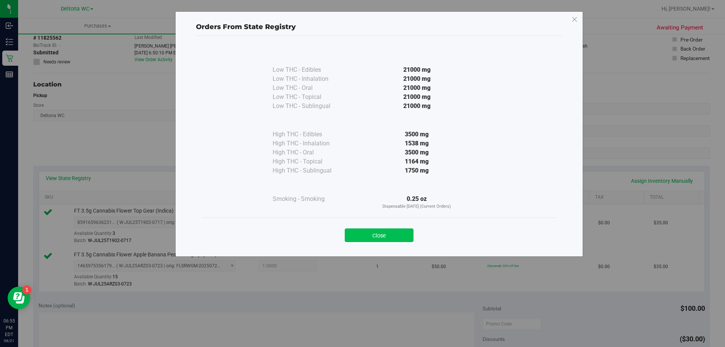
click at [363, 231] on button "Close" at bounding box center [379, 235] width 69 height 14
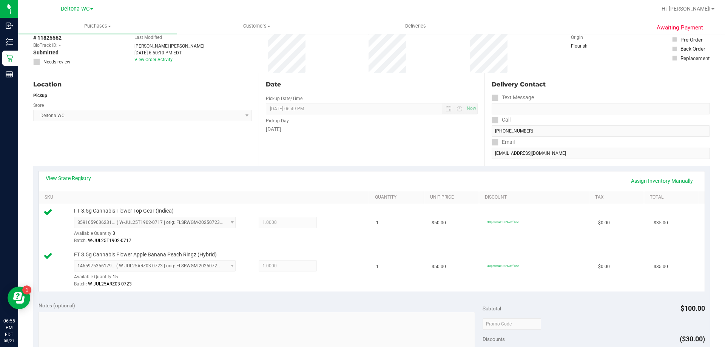
scroll to position [264, 0]
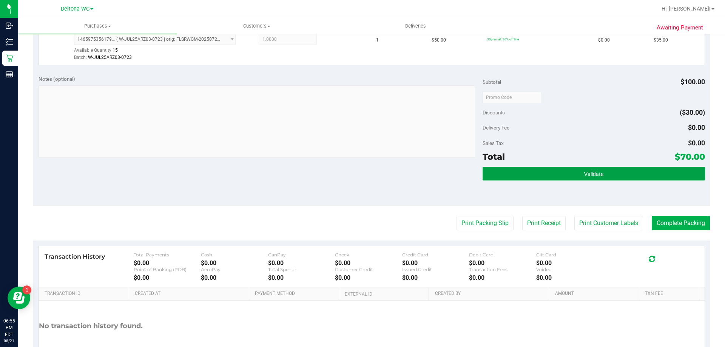
click at [565, 175] on button "Validate" at bounding box center [593, 174] width 222 height 14
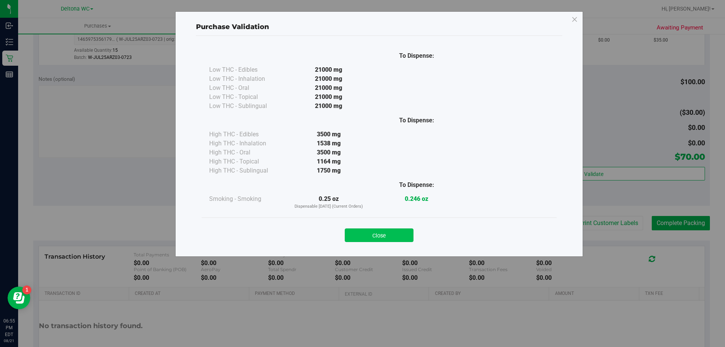
click at [389, 231] on button "Close" at bounding box center [379, 235] width 69 height 14
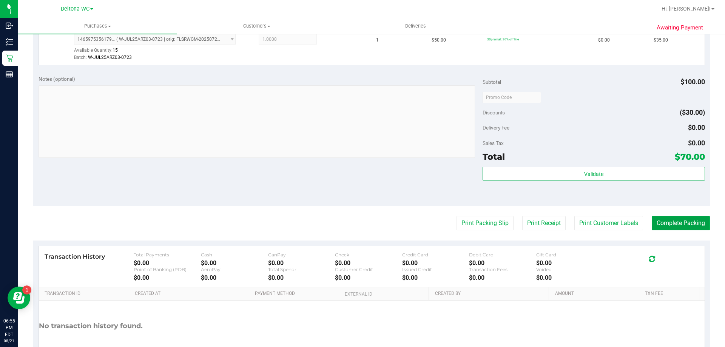
click at [661, 220] on button "Complete Packing" at bounding box center [680, 223] width 58 height 14
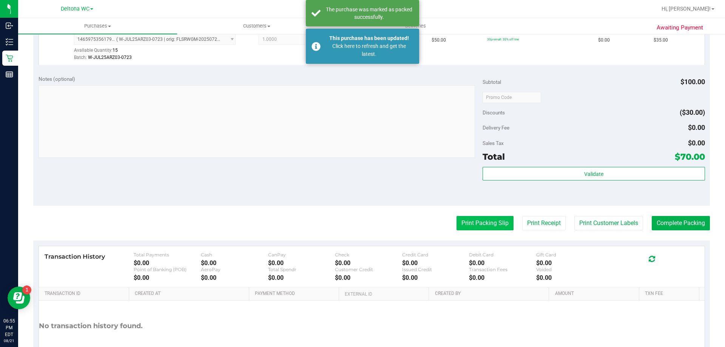
click at [469, 218] on button "Print Packing Slip" at bounding box center [484, 223] width 57 height 14
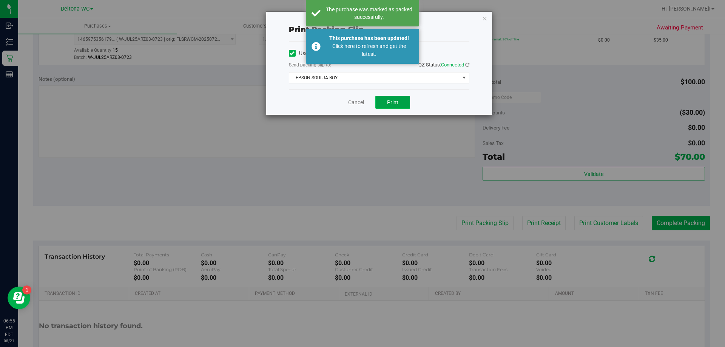
click at [408, 106] on button "Print" at bounding box center [392, 102] width 35 height 13
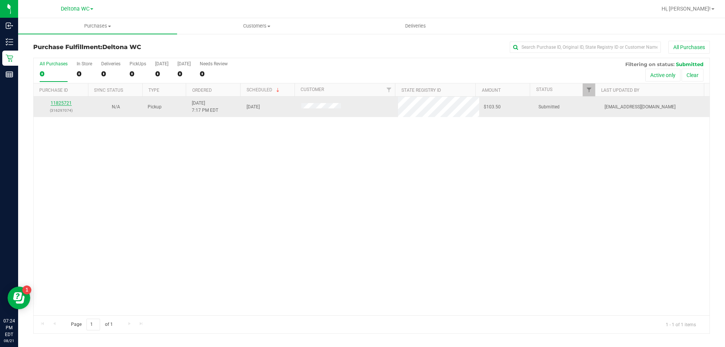
click at [56, 104] on link "11825721" at bounding box center [61, 102] width 21 height 5
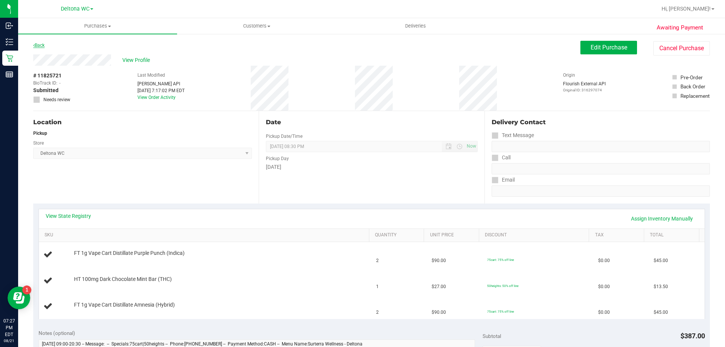
click at [38, 46] on link "Back" at bounding box center [38, 45] width 11 height 5
